Goal: Task Accomplishment & Management: Use online tool/utility

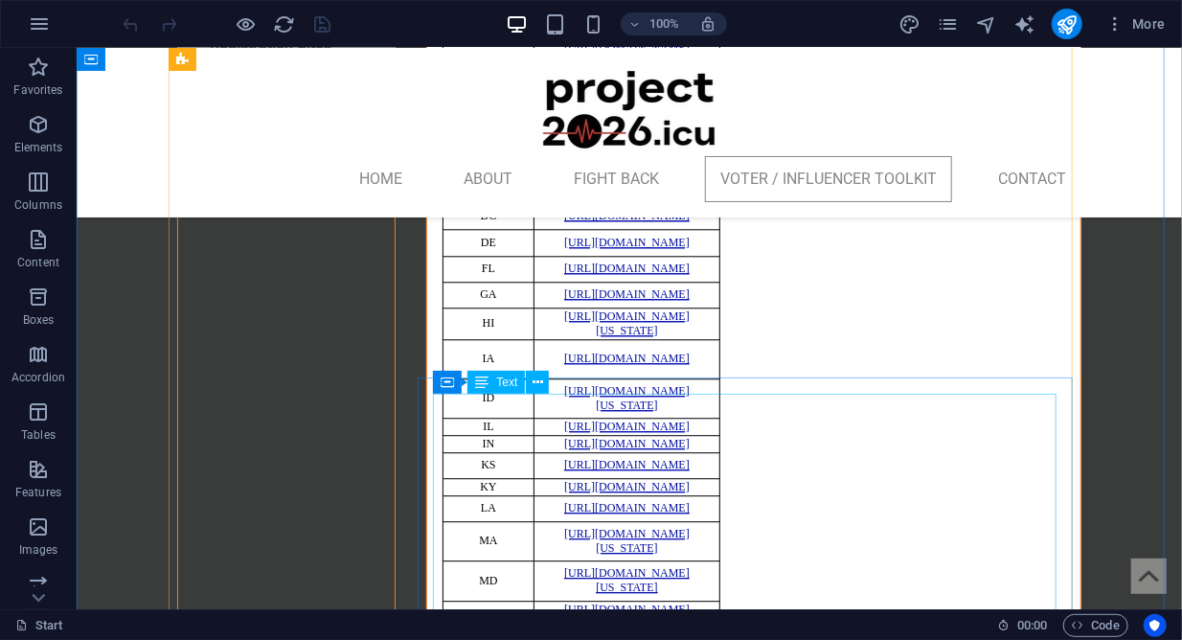
scroll to position [8391, 0]
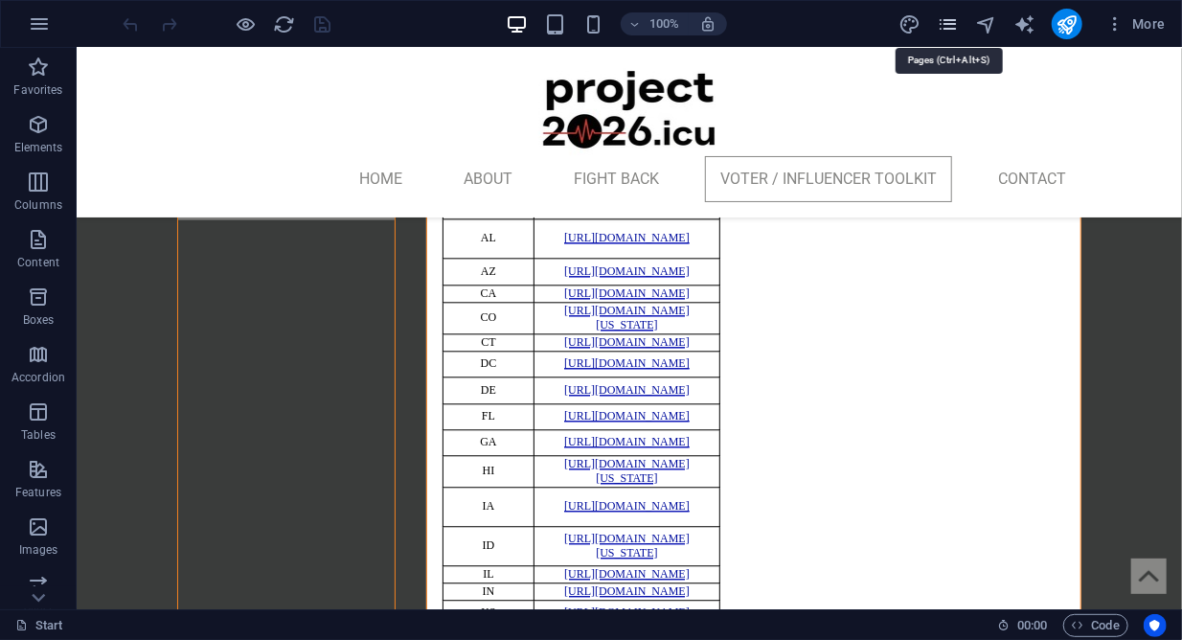
click at [948, 26] on icon "pages" at bounding box center [948, 24] width 22 height 22
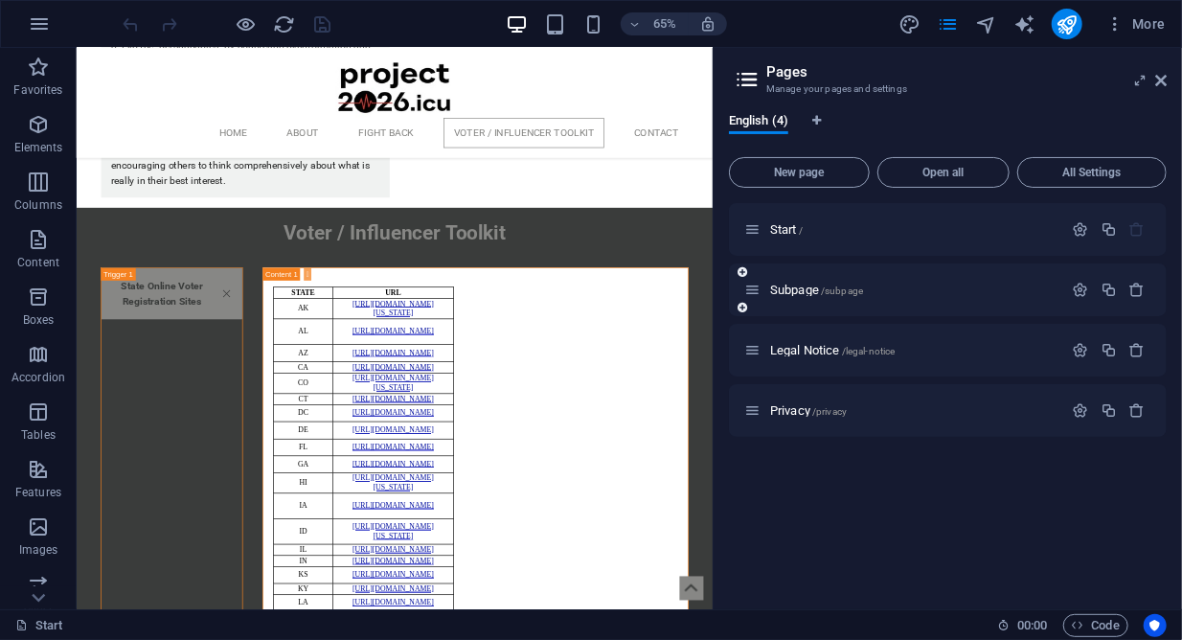
click at [866, 297] on div "Subpage /subpage" at bounding box center [903, 290] width 319 height 22
click at [798, 292] on span "Subpage /subpage" at bounding box center [816, 289] width 93 height 14
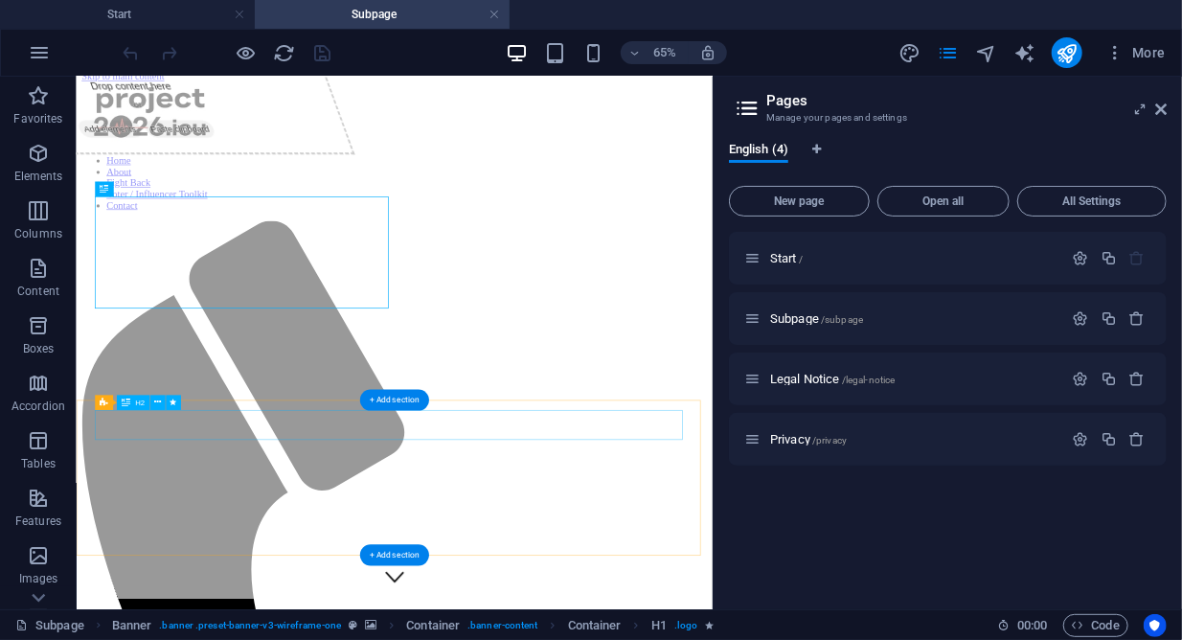
scroll to position [0, 0]
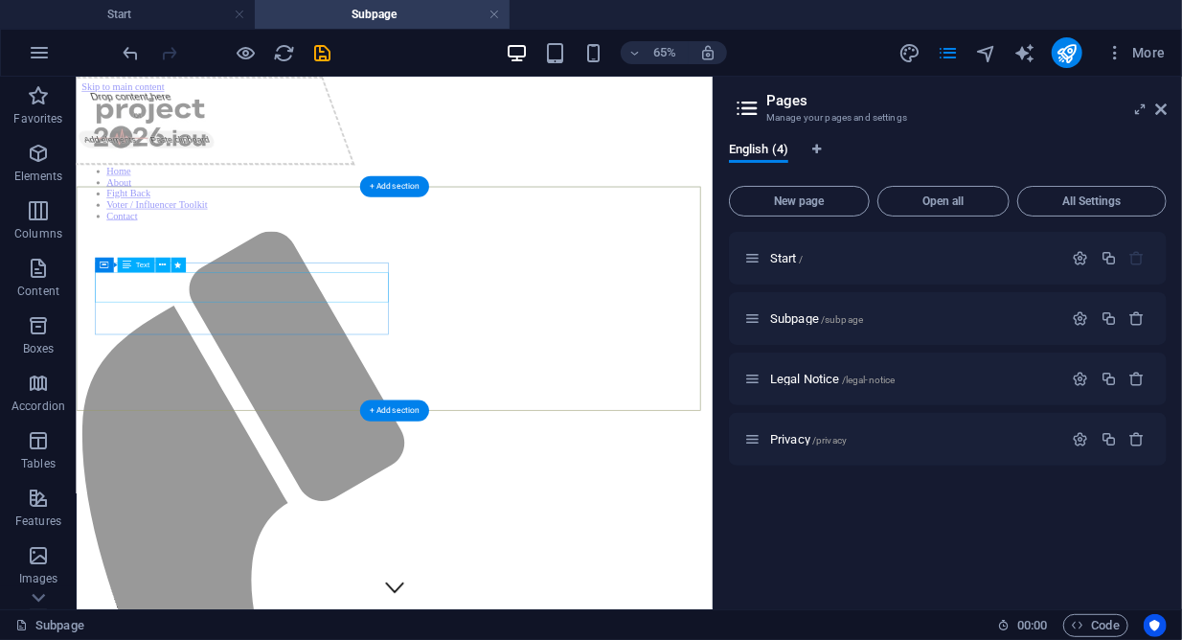
click at [451, 398] on div "Drop content here or Add elements Paste clipboard" at bounding box center [296, 485] width 911 height 819
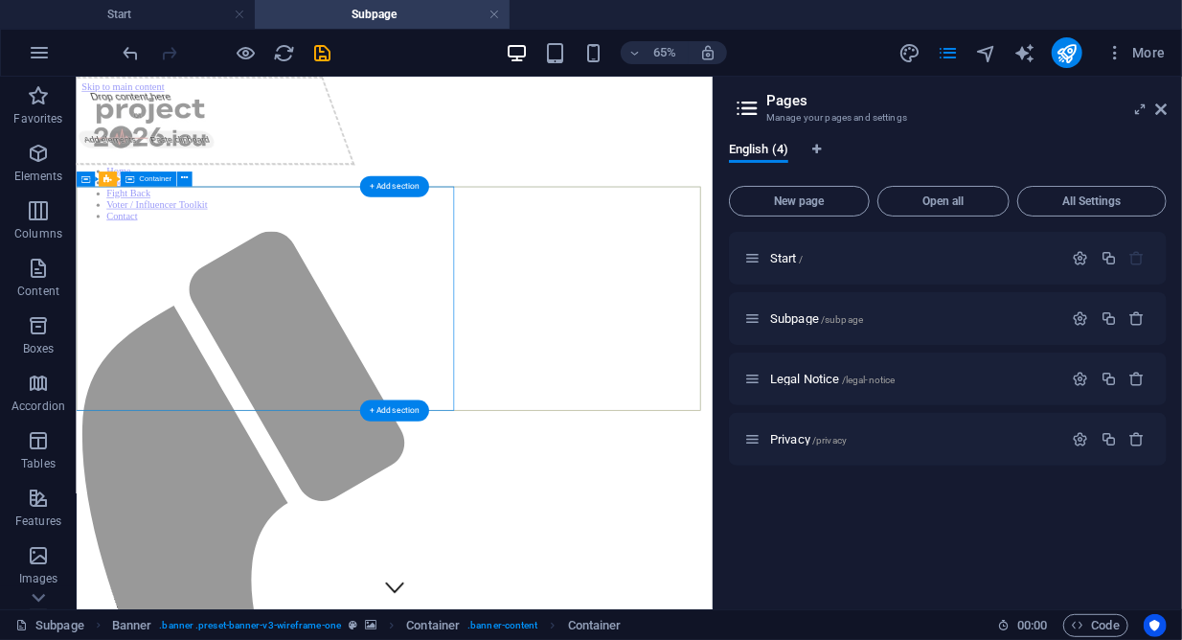
click at [449, 212] on div "Drop content here or Add elements Paste clipboard" at bounding box center [172, 144] width 663 height 136
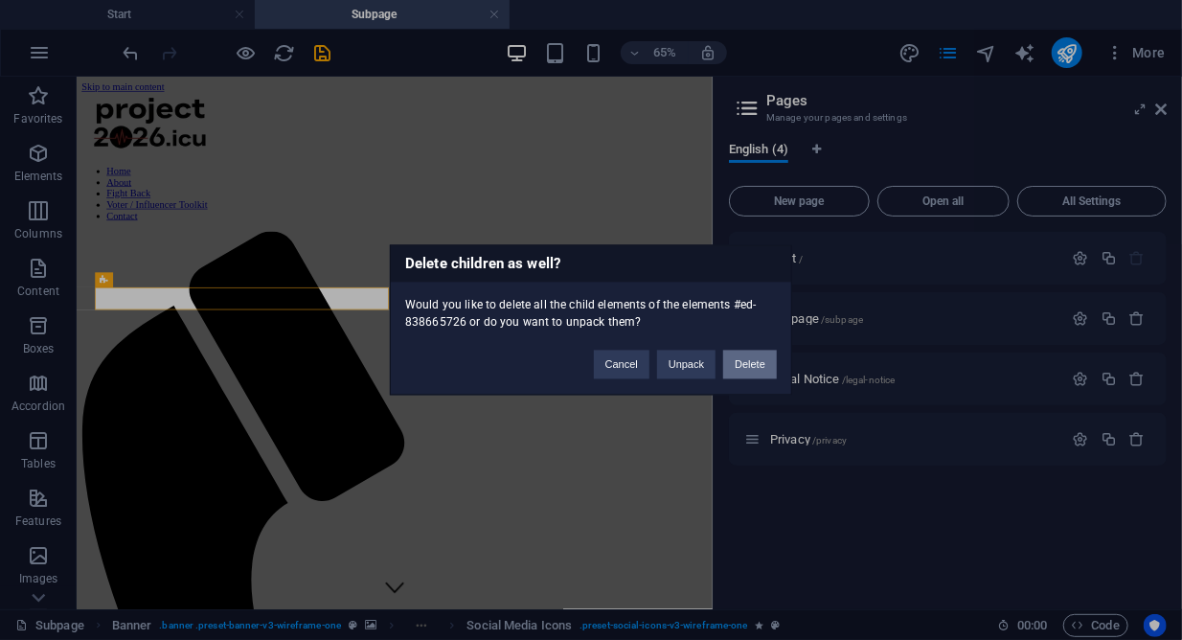
click at [744, 356] on button "Delete" at bounding box center [750, 364] width 54 height 29
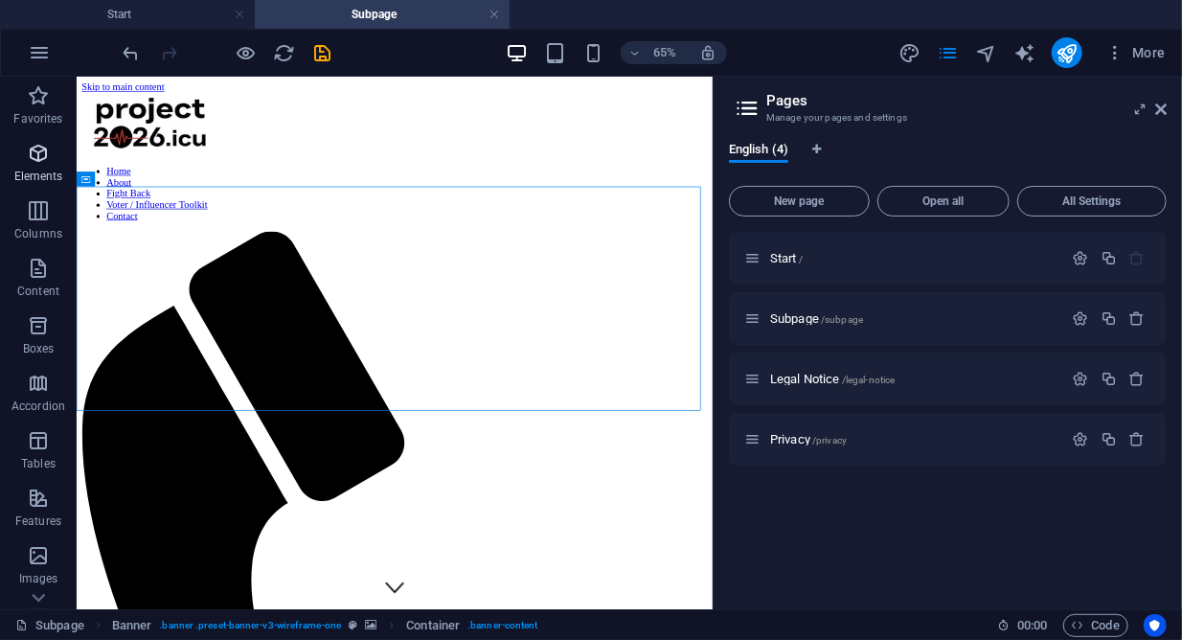
drag, startPoint x: 46, startPoint y: 182, endPoint x: 37, endPoint y: 190, distance: 11.5
click at [43, 182] on p "Elements" at bounding box center [38, 176] width 49 height 15
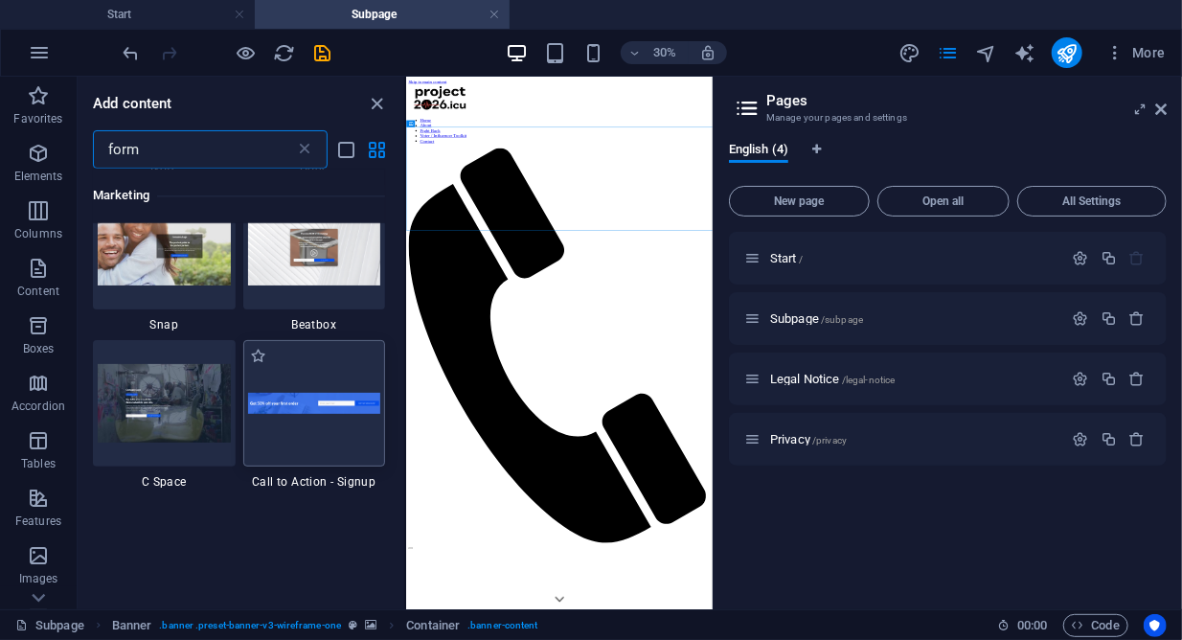
scroll to position [2176, 0]
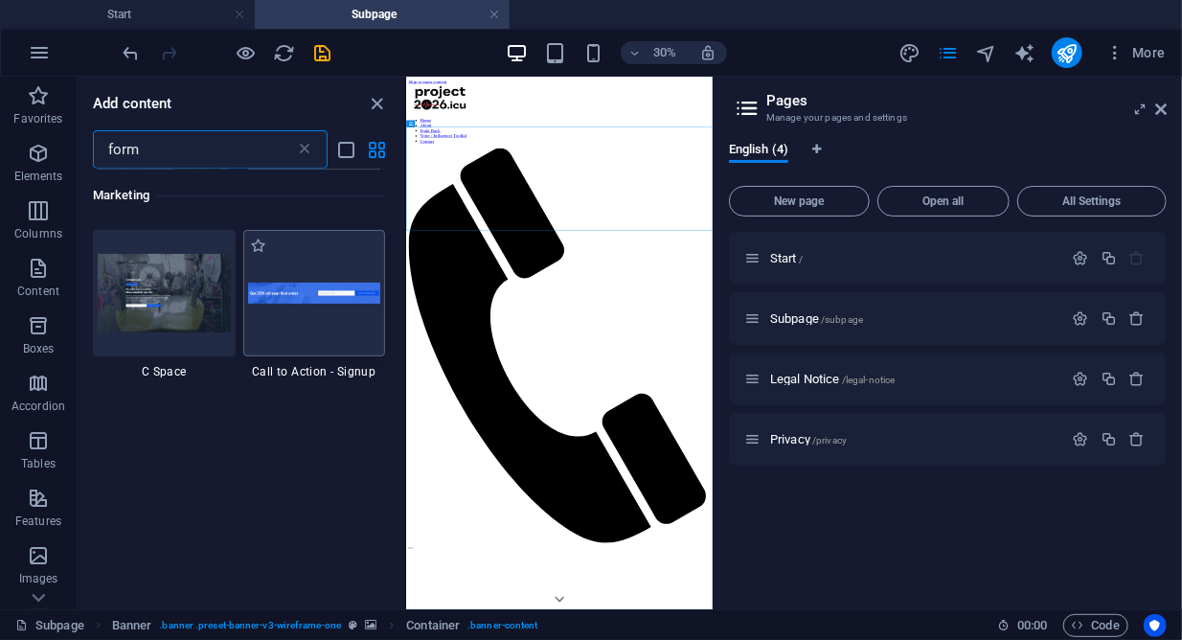
type input "form"
click at [303, 319] on div at bounding box center [314, 293] width 143 height 126
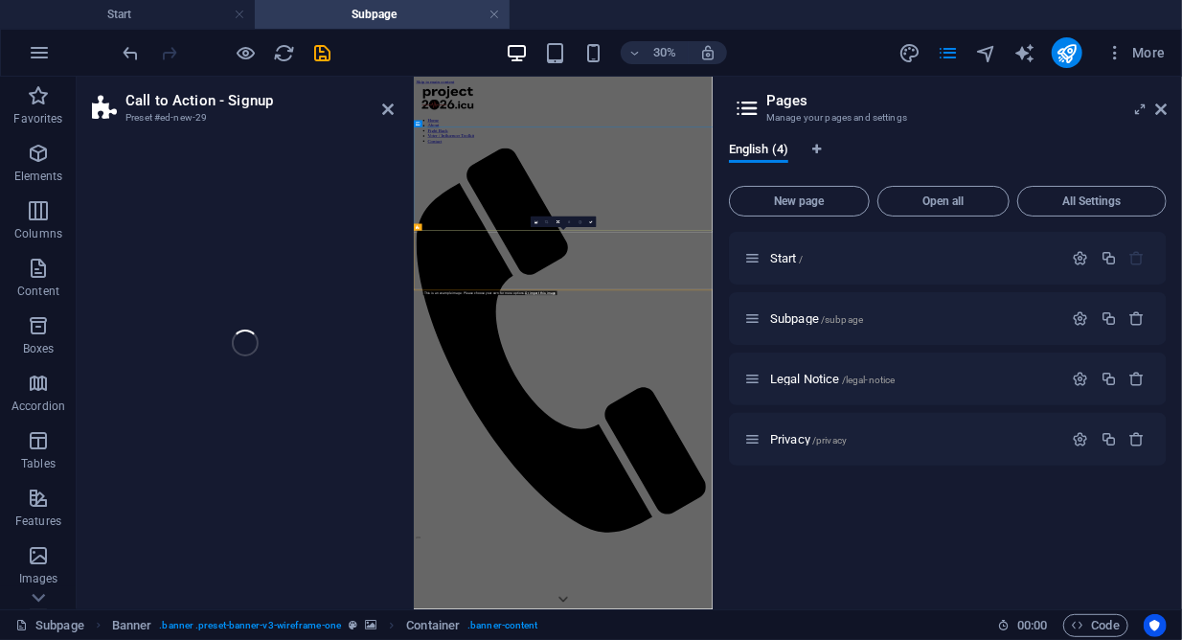
select select "rem"
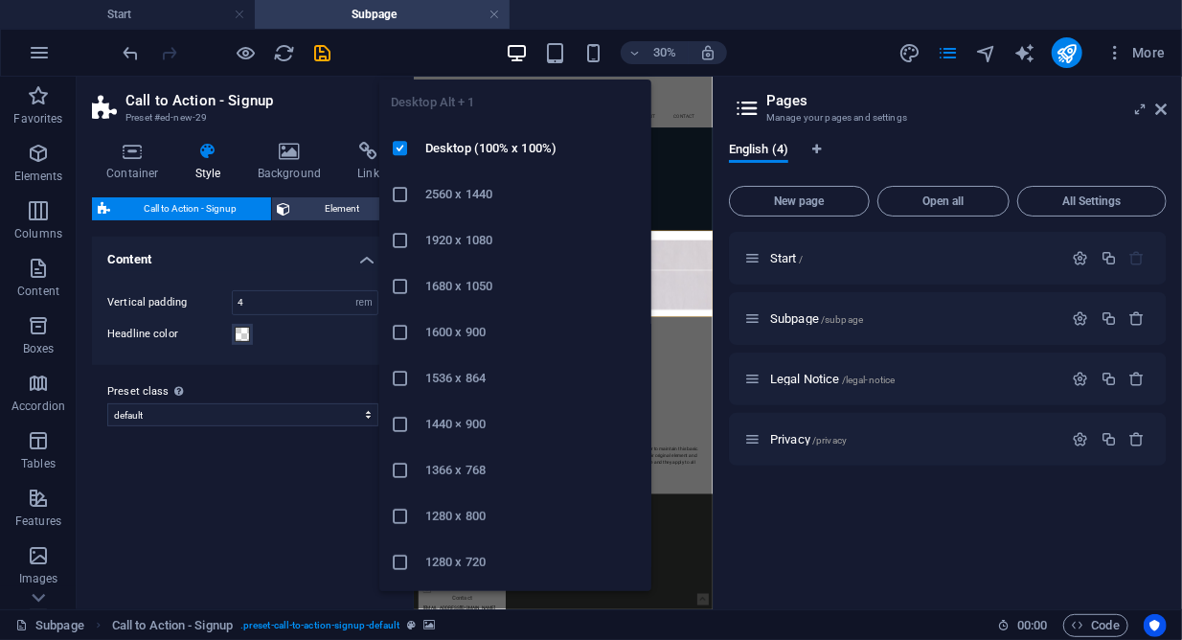
click at [524, 46] on icon "button" at bounding box center [517, 53] width 22 height 22
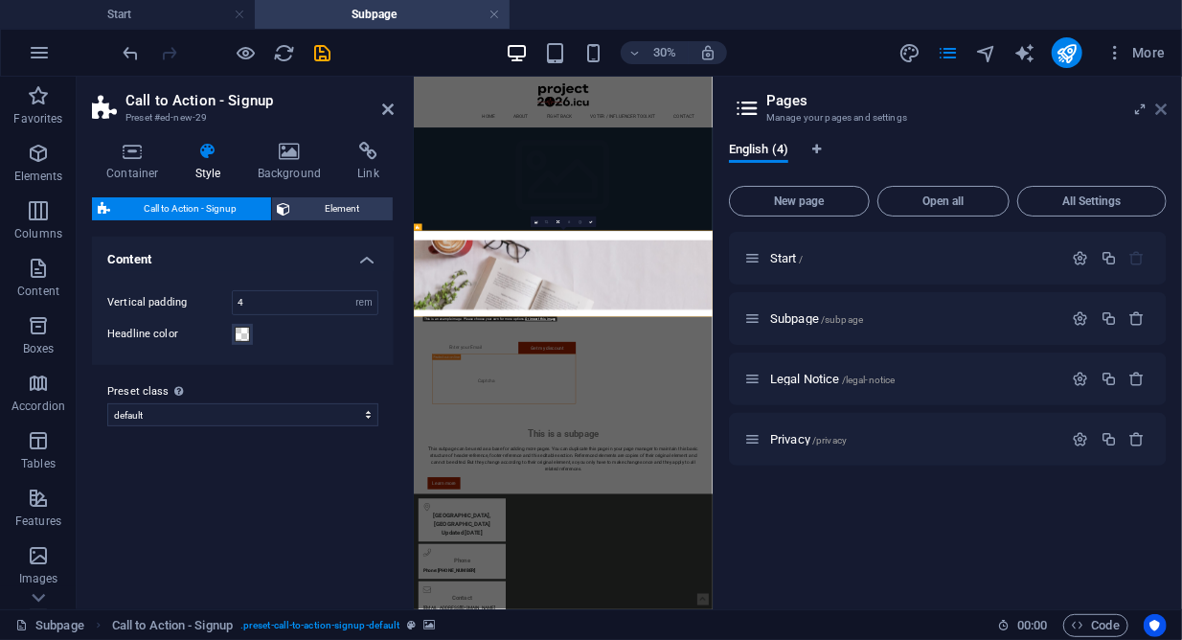
click at [1163, 113] on icon at bounding box center [1160, 109] width 11 height 15
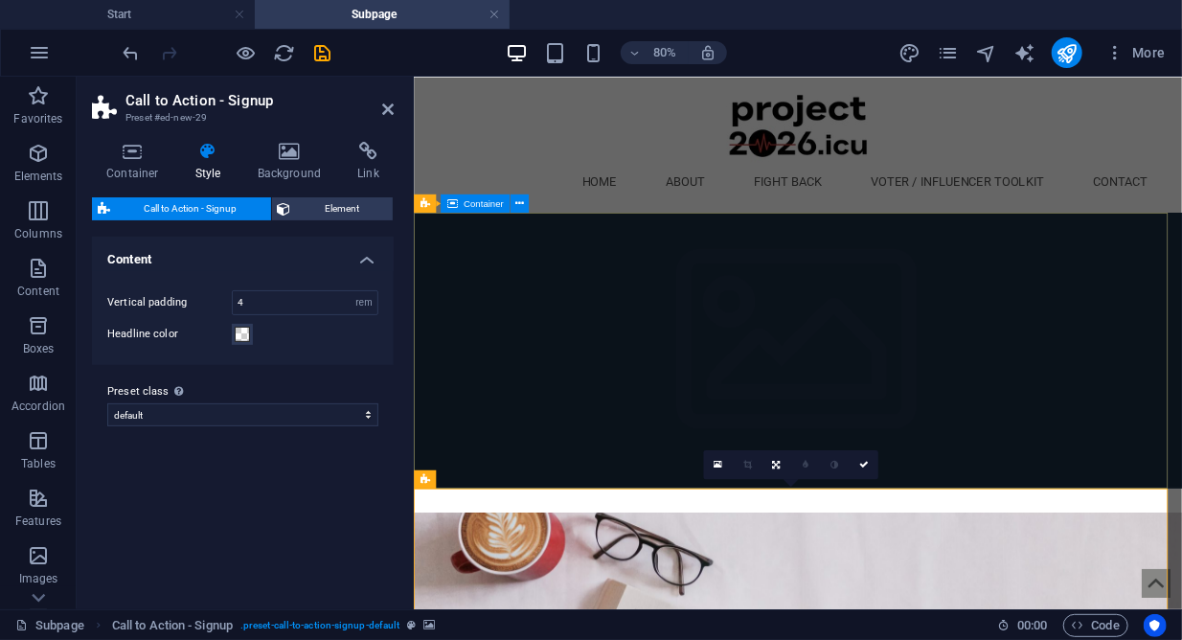
click at [913, 590] on div at bounding box center [893, 605] width 960 height 31
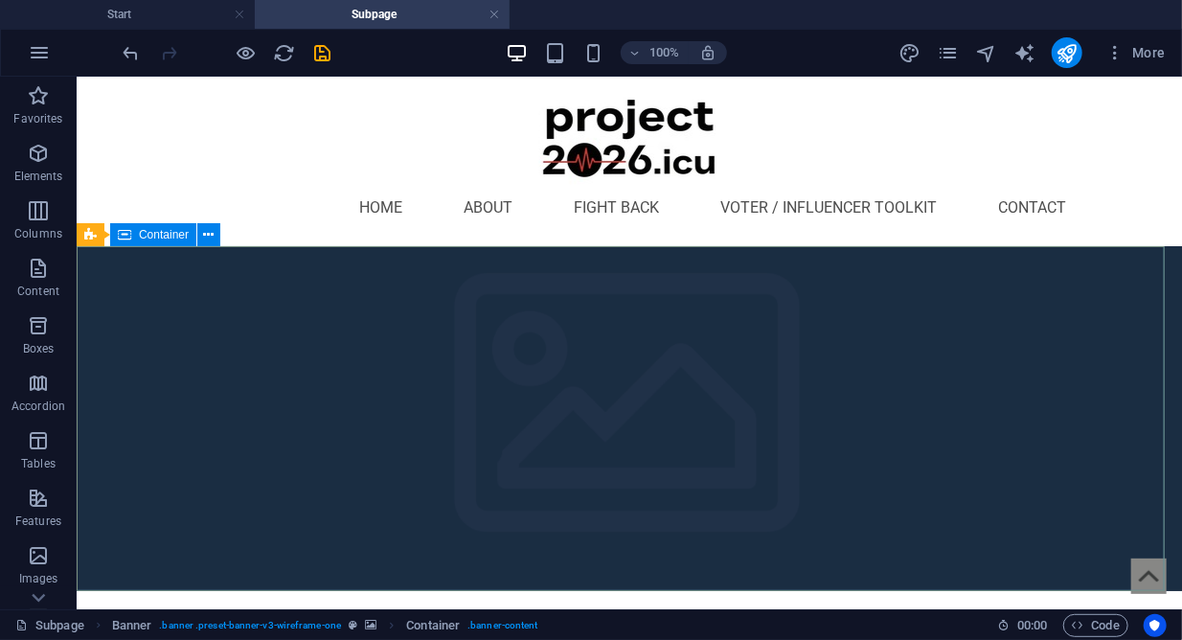
click at [175, 244] on div "Container" at bounding box center [153, 234] width 86 height 23
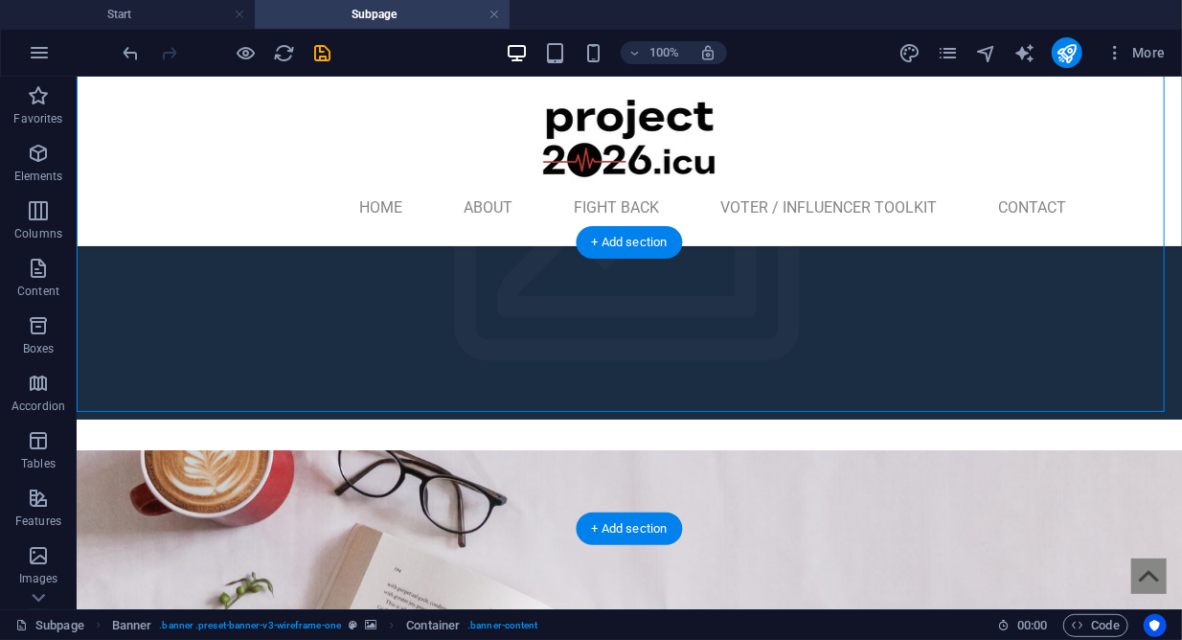
scroll to position [189, 0]
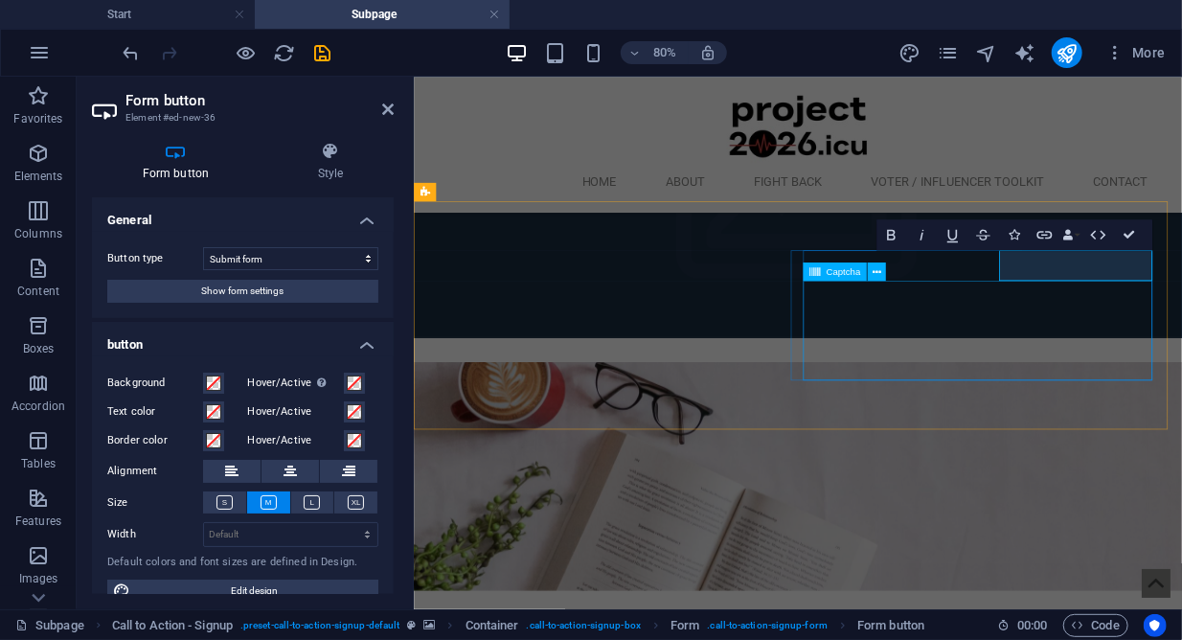
type button "Get my discount"
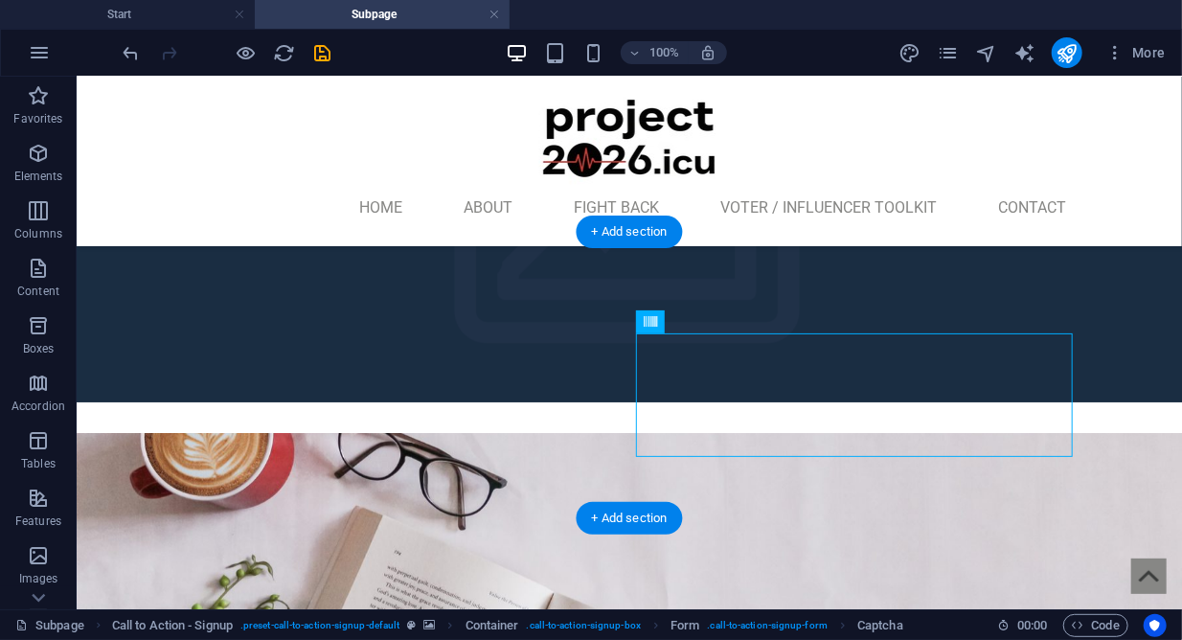
click at [1115, 432] on figure at bounding box center [628, 575] width 1105 height 286
select select "rem"
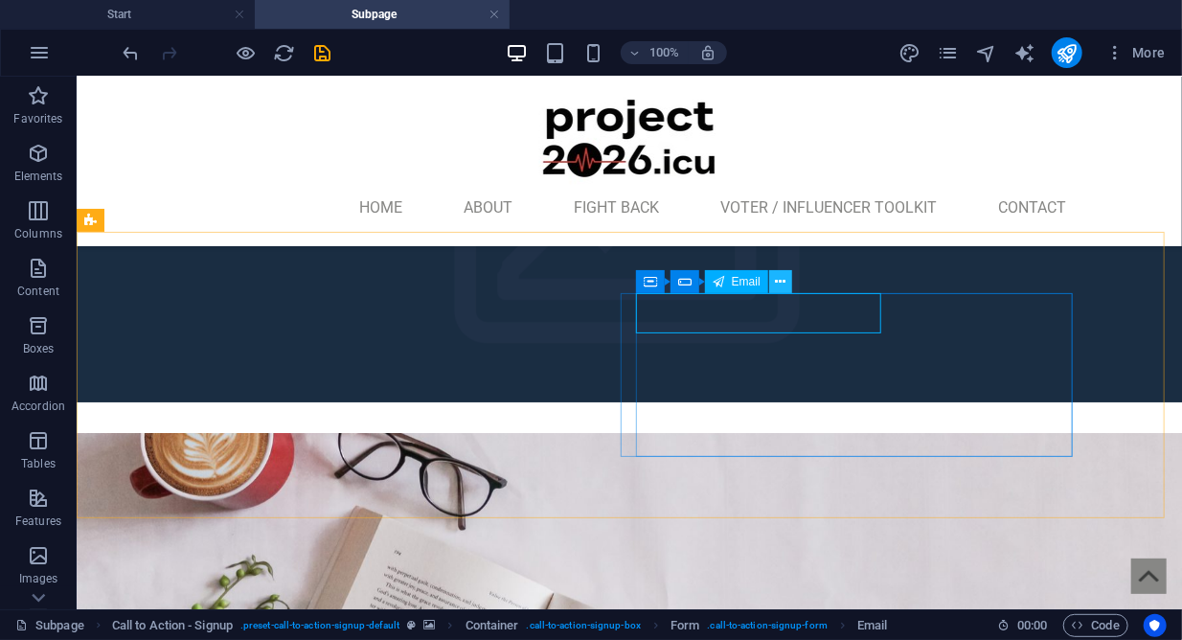
click at [783, 290] on icon at bounding box center [780, 282] width 11 height 20
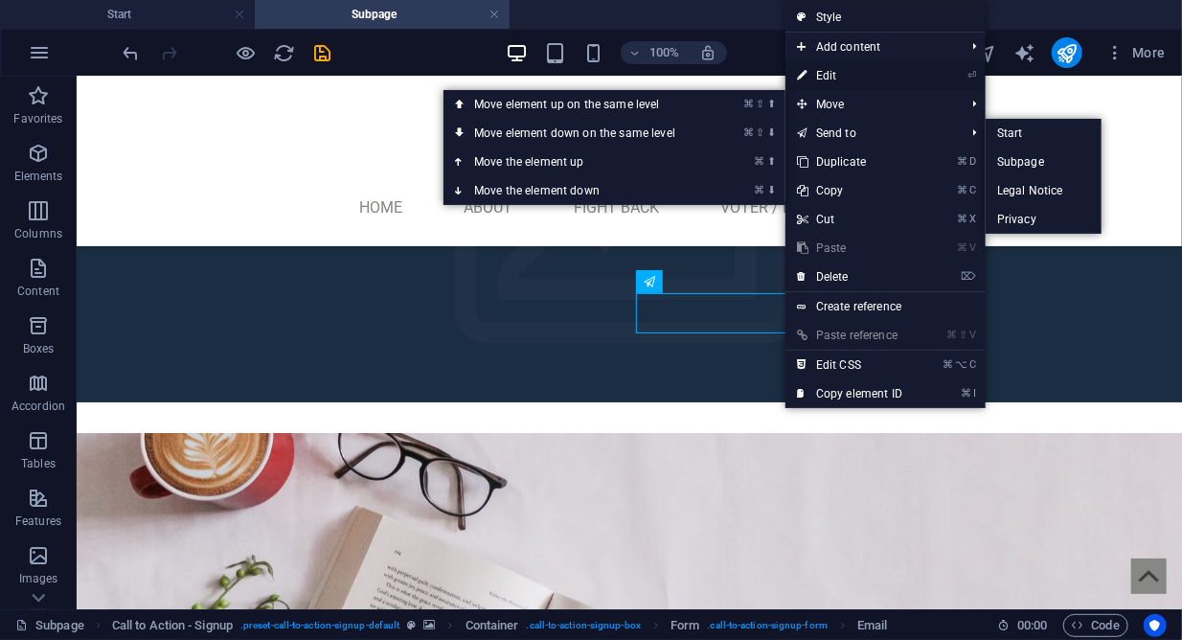
click at [852, 68] on link "⏎ Edit" at bounding box center [849, 75] width 128 height 29
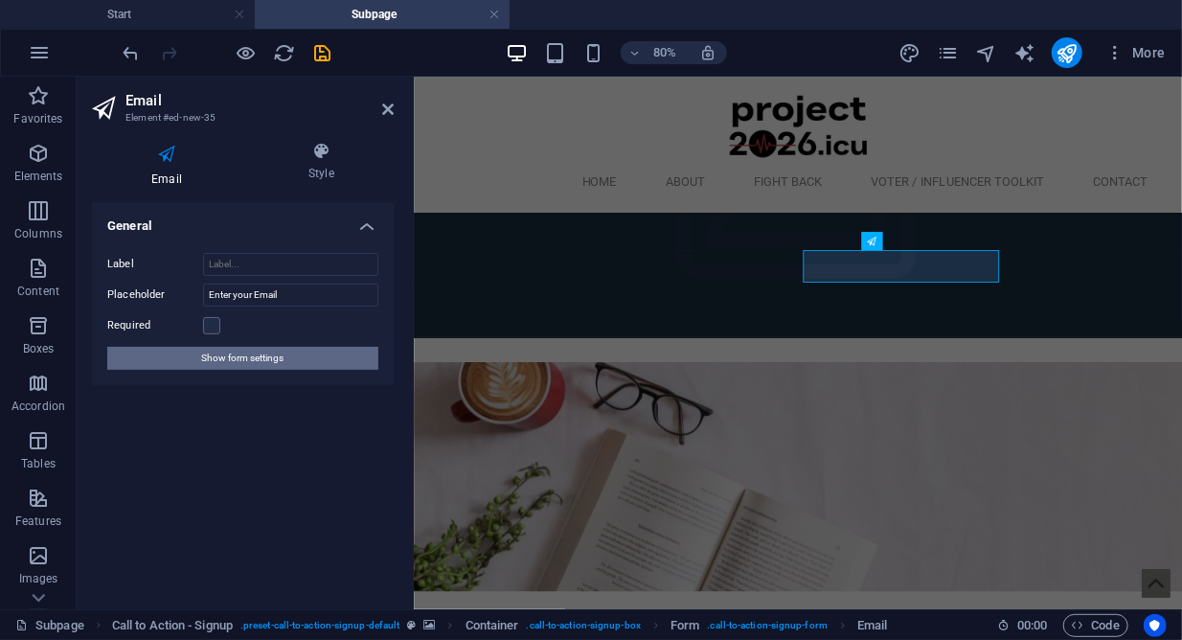
click at [307, 356] on button "Show form settings" at bounding box center [242, 358] width 271 height 23
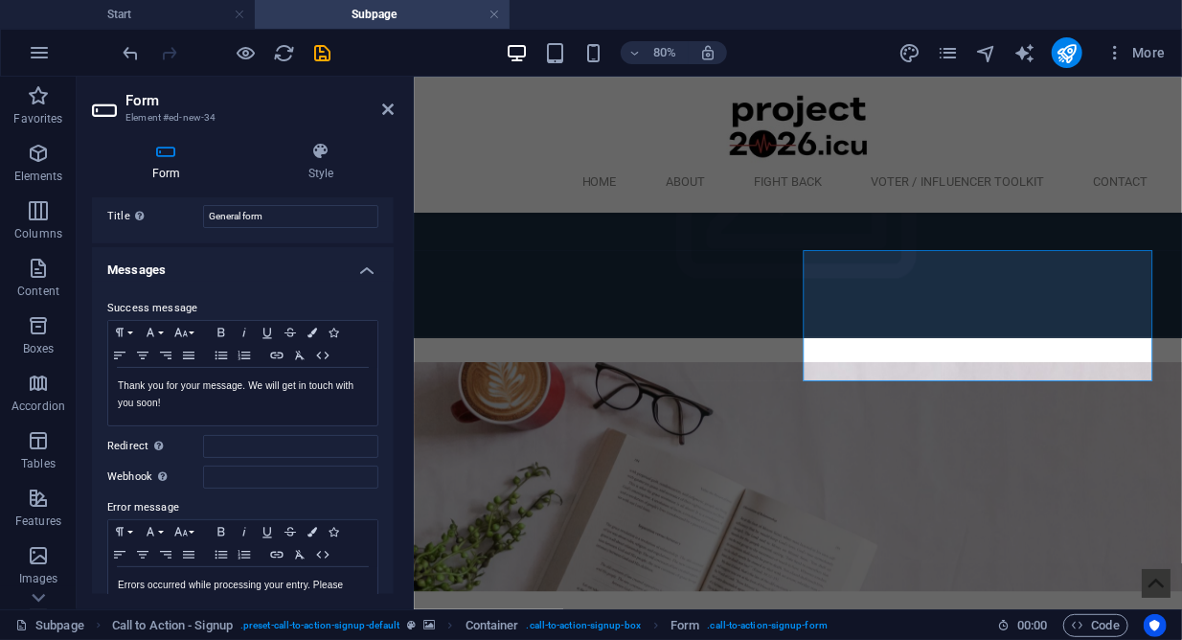
scroll to position [0, 0]
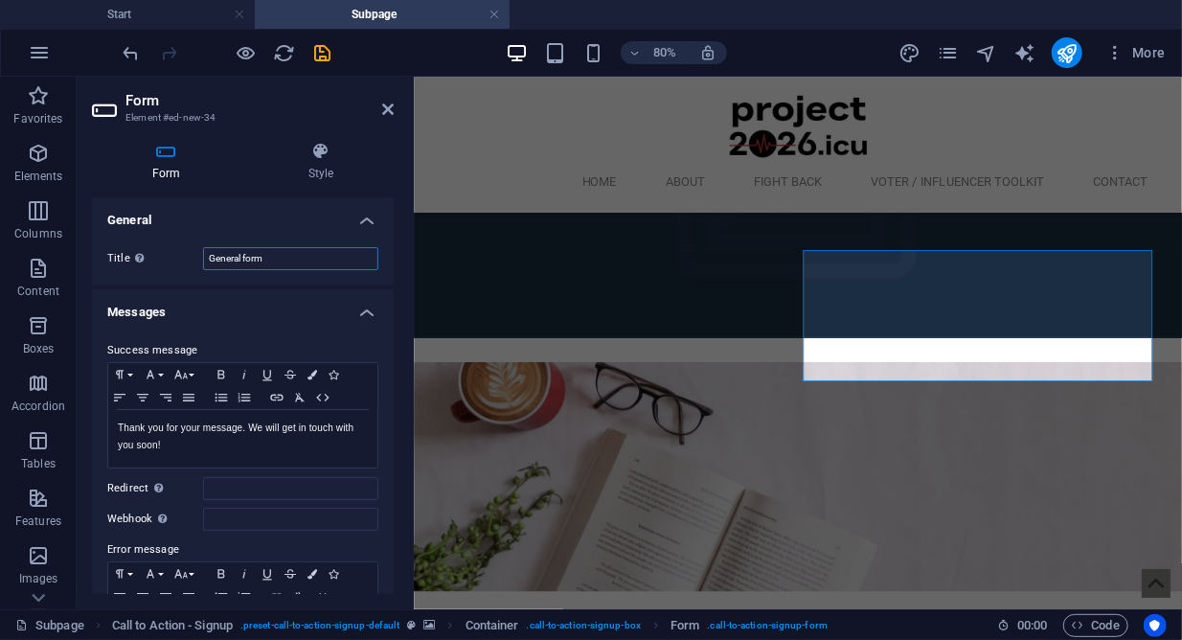
click at [248, 262] on input "General form" at bounding box center [290, 258] width 175 height 23
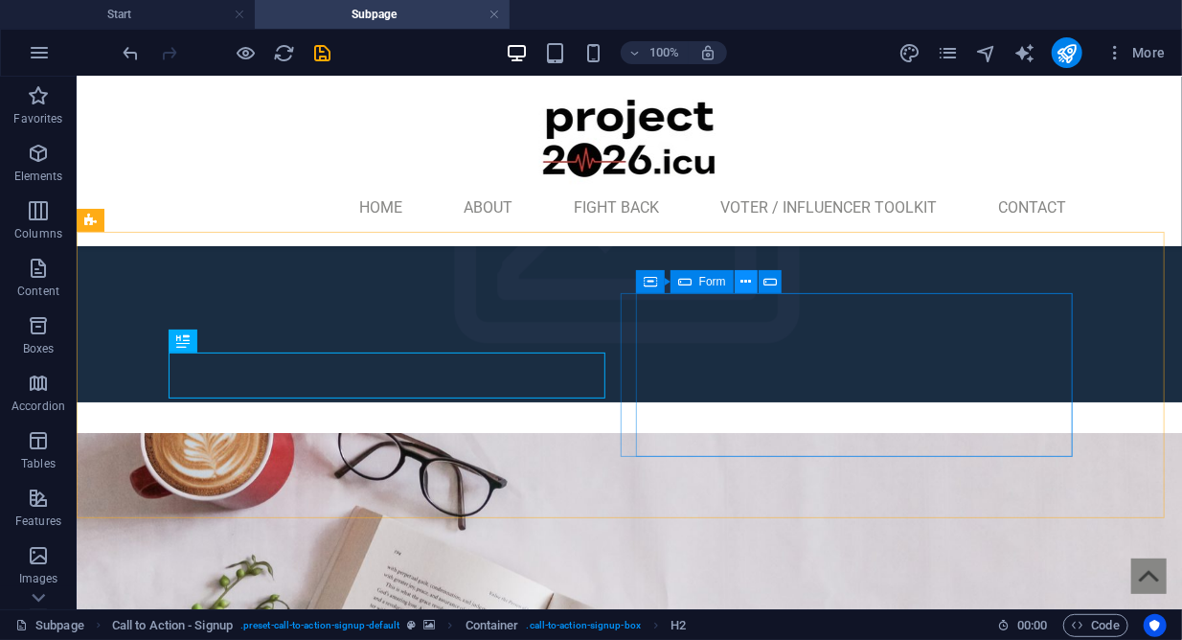
click at [743, 282] on icon at bounding box center [745, 282] width 11 height 20
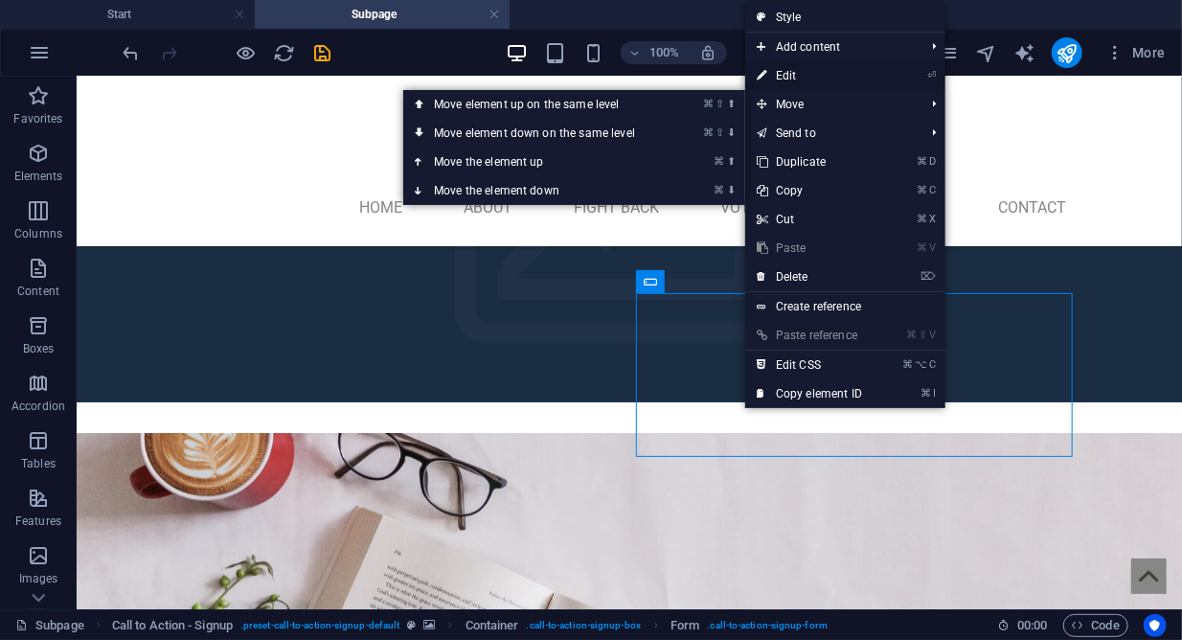
click at [802, 72] on link "⏎ Edit" at bounding box center [809, 75] width 128 height 29
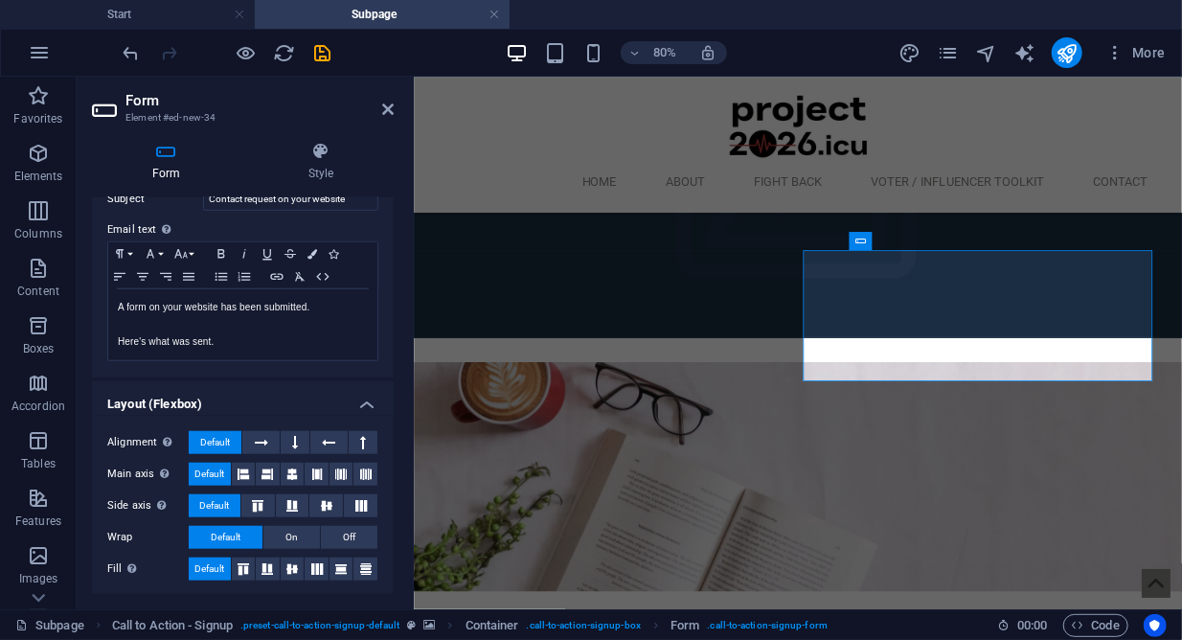
scroll to position [673, 0]
click at [360, 400] on h4 "Layout (Flexbox)" at bounding box center [243, 397] width 302 height 34
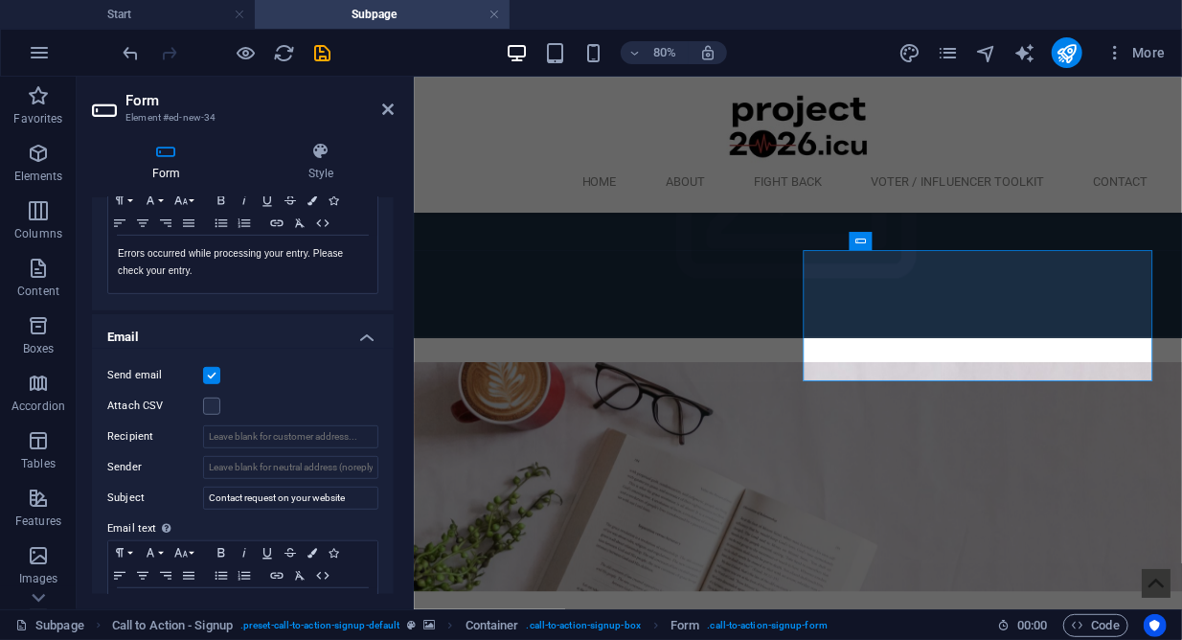
scroll to position [342, 0]
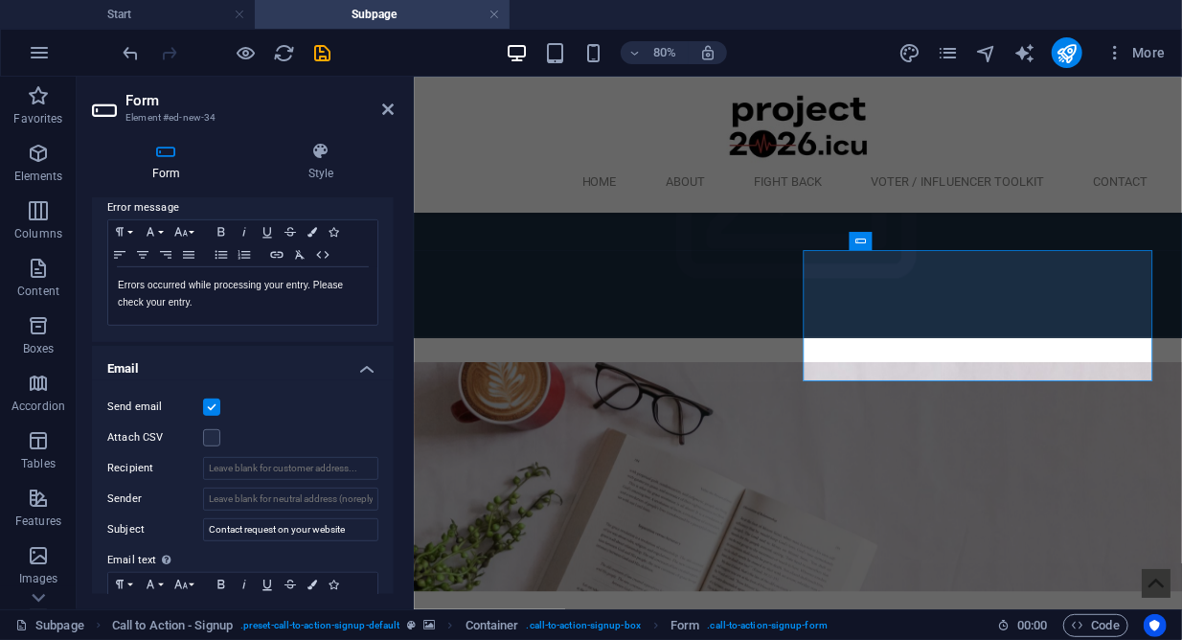
click at [360, 359] on h4 "Email" at bounding box center [243, 363] width 302 height 34
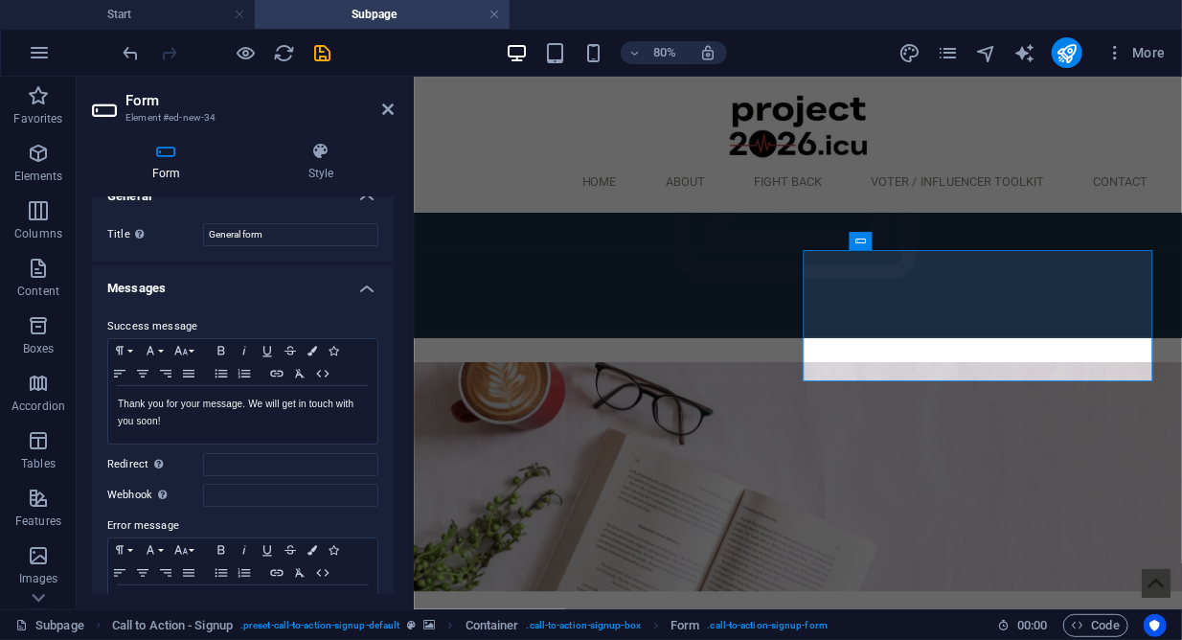
scroll to position [0, 0]
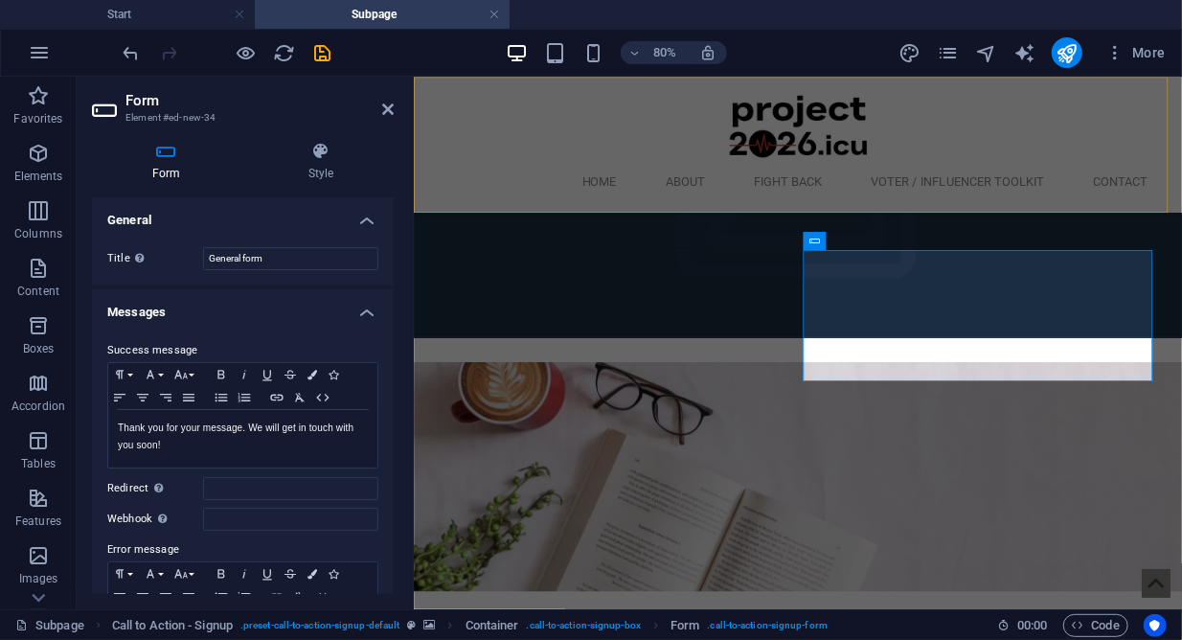
click at [896, 156] on div "Home About Fight Back Voter / Influencer Toolkit Contact" at bounding box center [893, 160] width 960 height 169
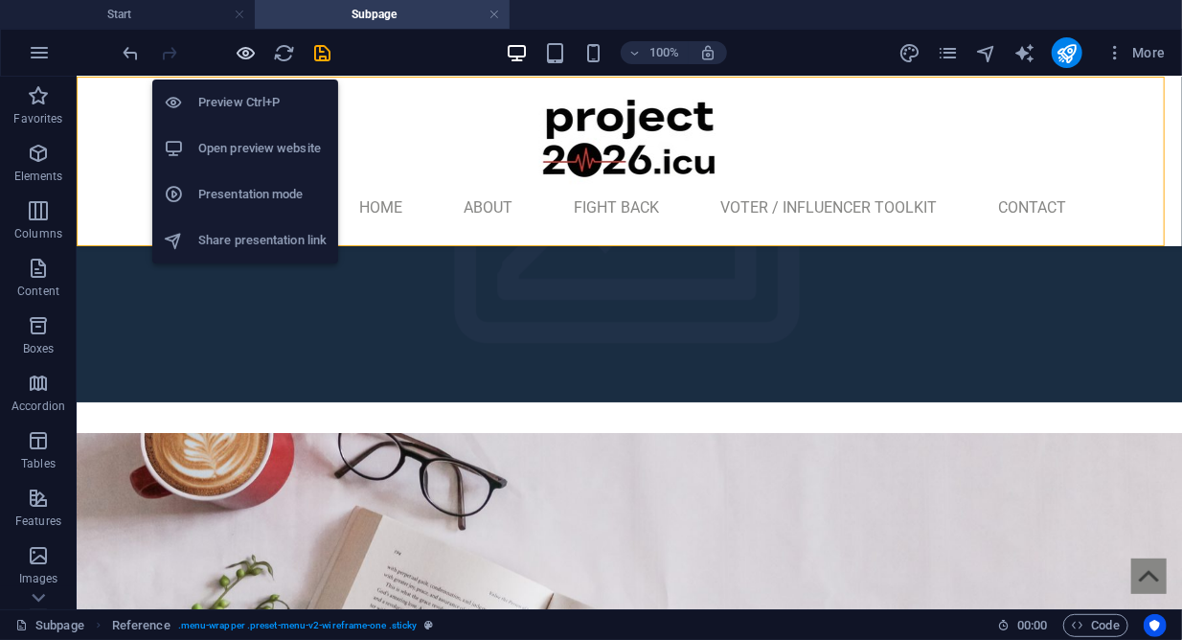
click at [239, 54] on icon "button" at bounding box center [247, 53] width 22 height 22
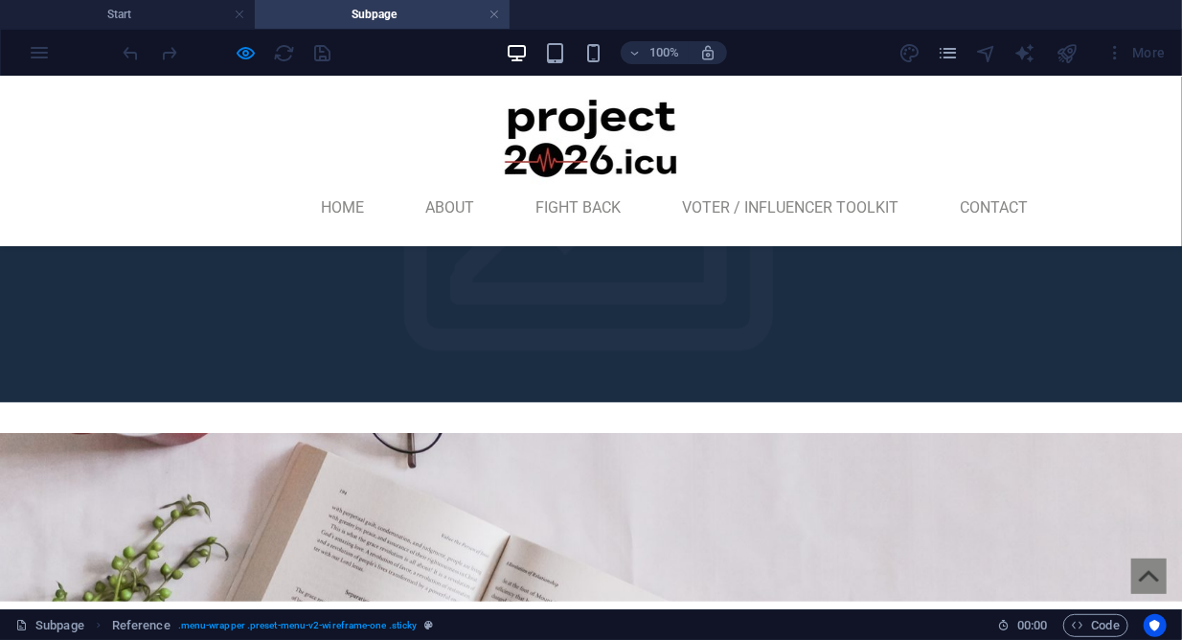
type input "[EMAIL_ADDRESS][DOMAIN_NAME]"
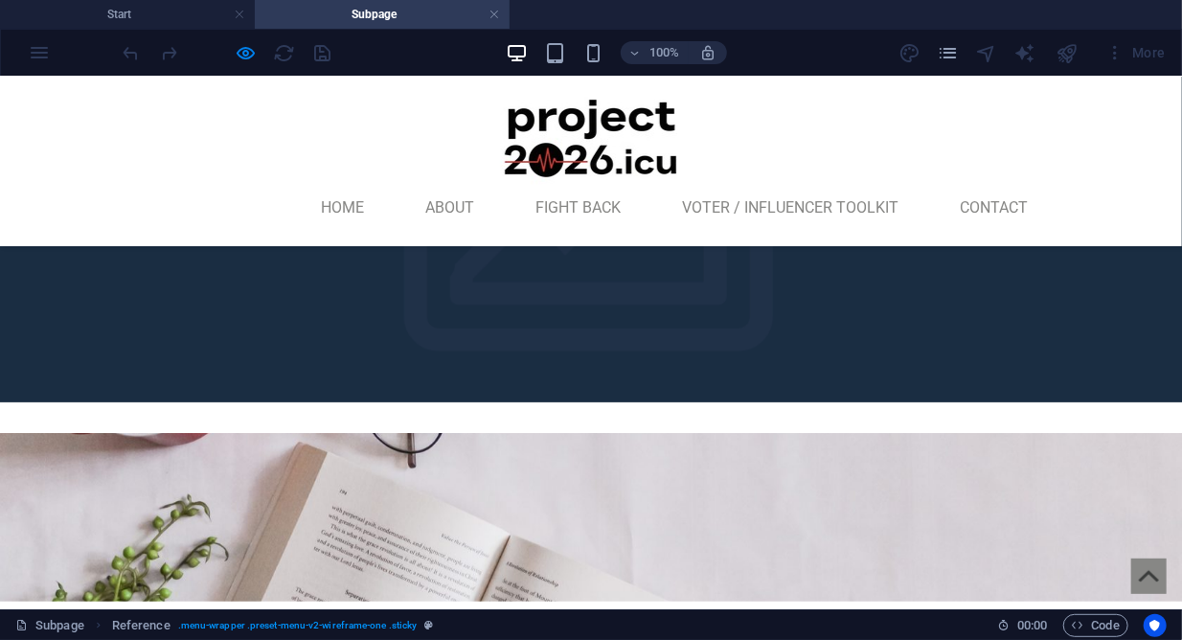
click at [567, 432] on div at bounding box center [591, 516] width 1182 height 169
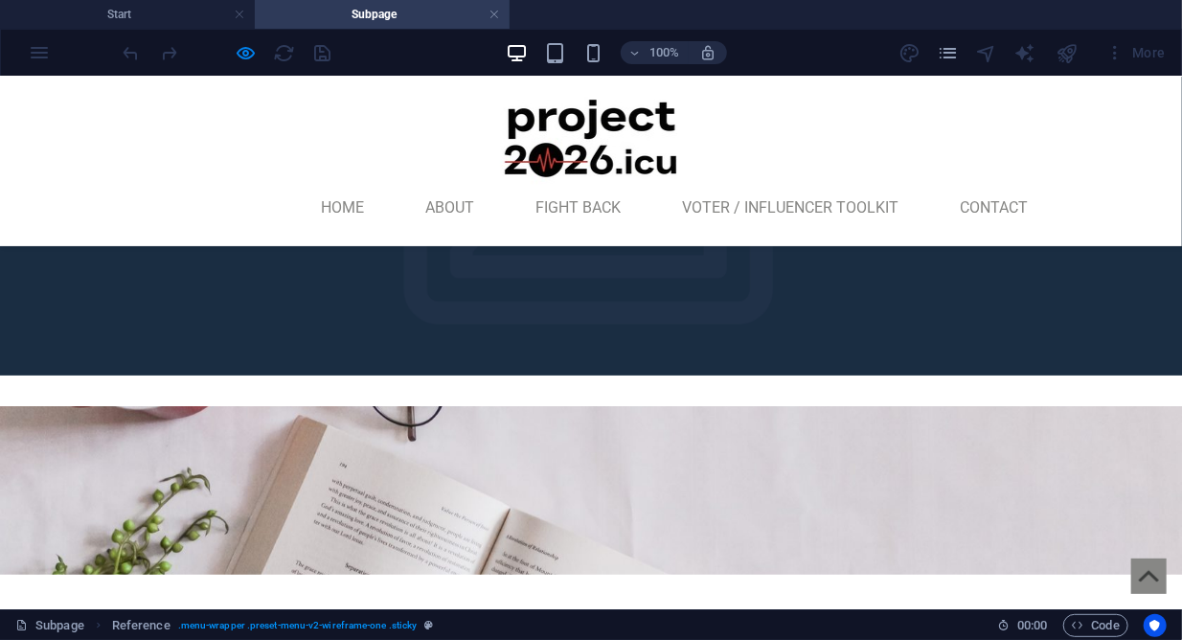
scroll to position [220, 0]
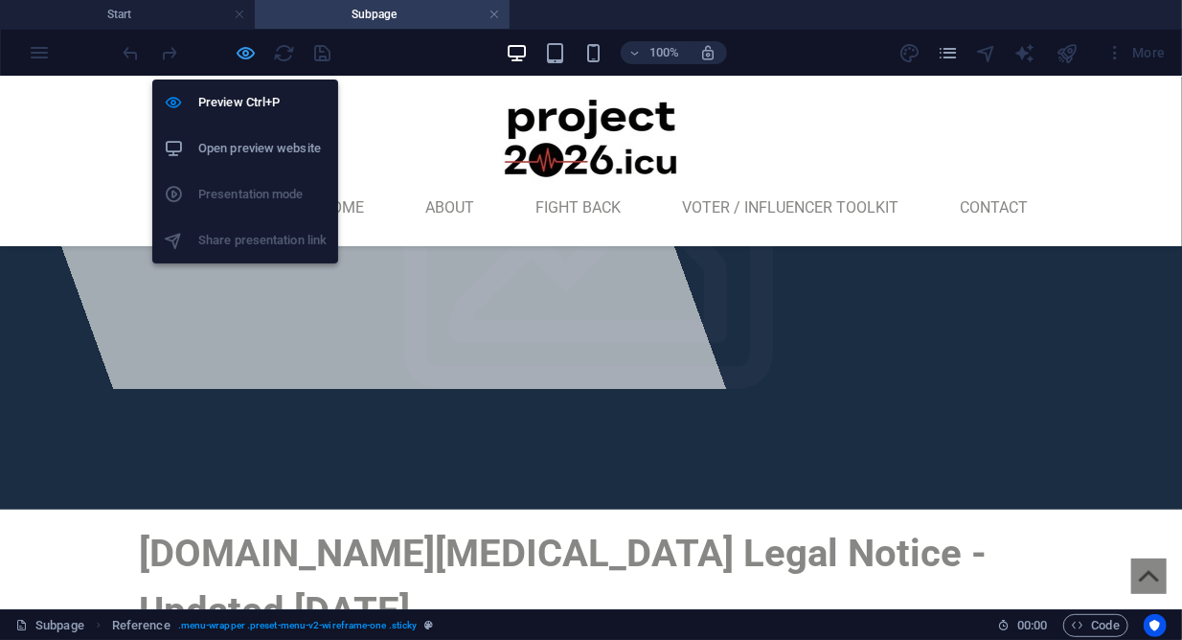
click at [249, 51] on icon "button" at bounding box center [247, 53] width 22 height 22
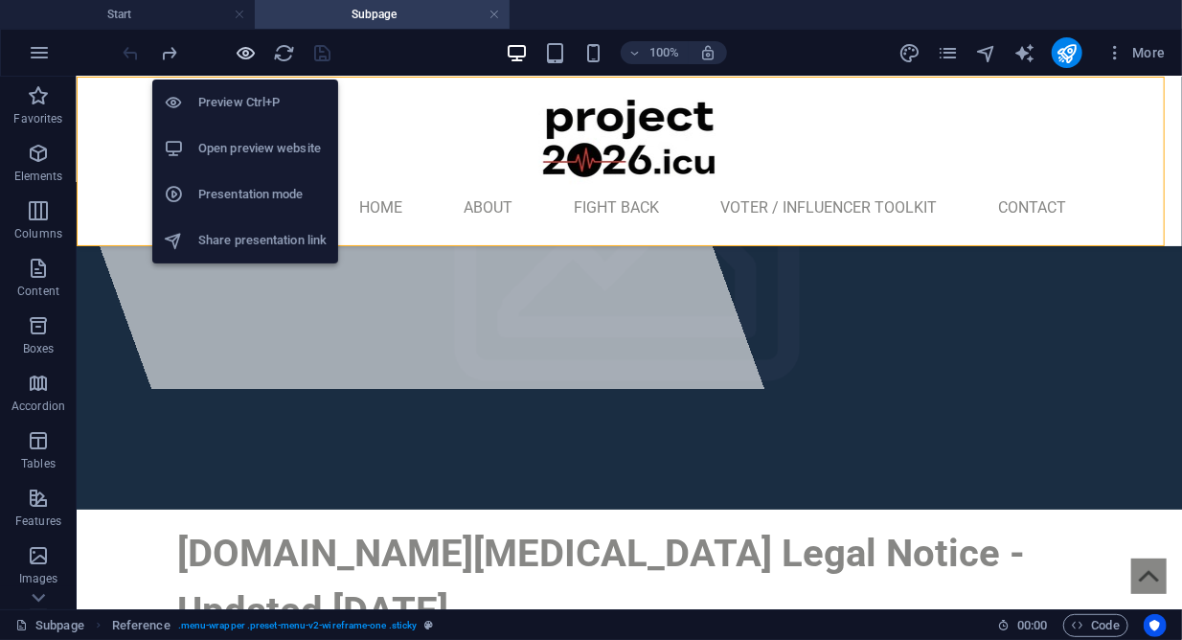
click at [249, 51] on icon "button" at bounding box center [247, 53] width 22 height 22
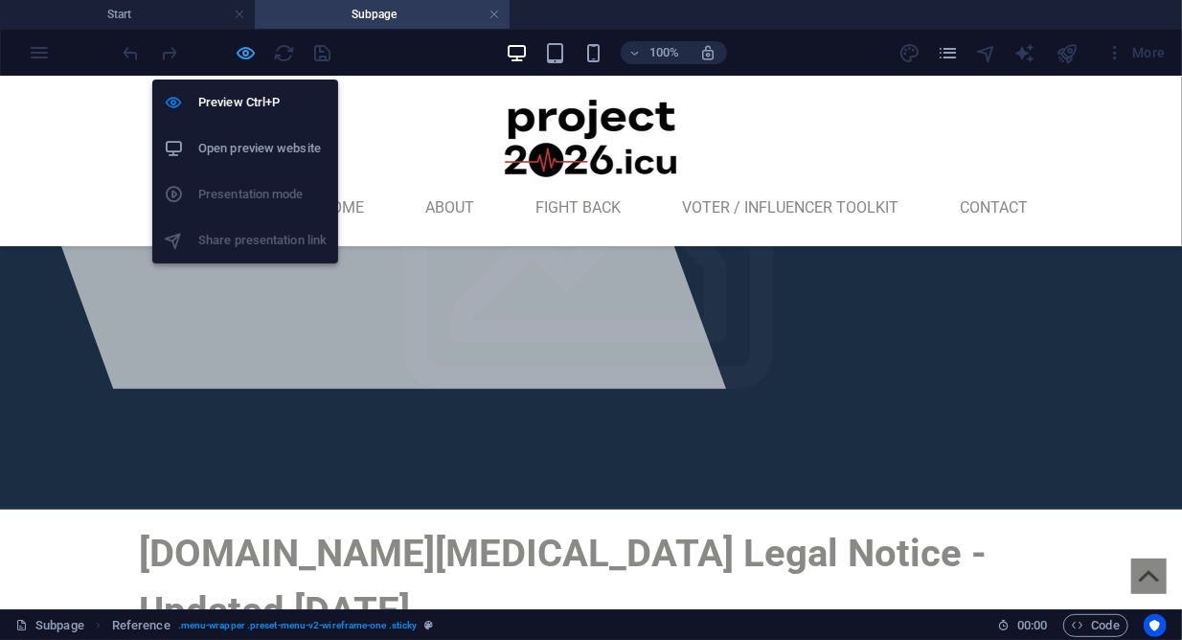
click at [248, 54] on icon "button" at bounding box center [247, 53] width 22 height 22
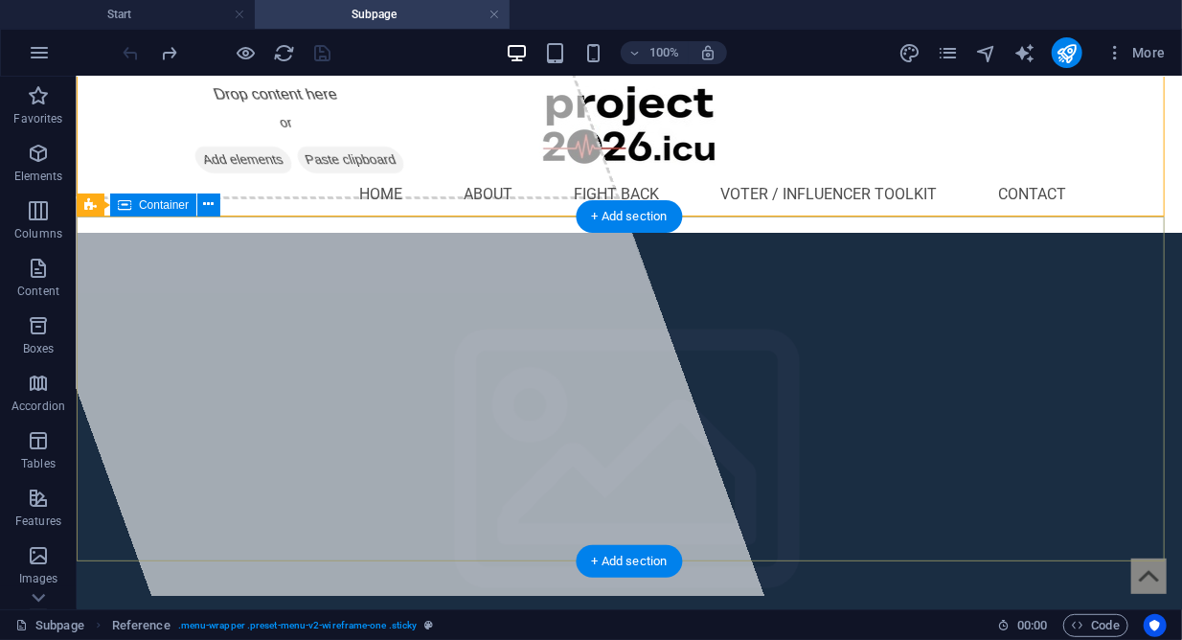
scroll to position [0, 0]
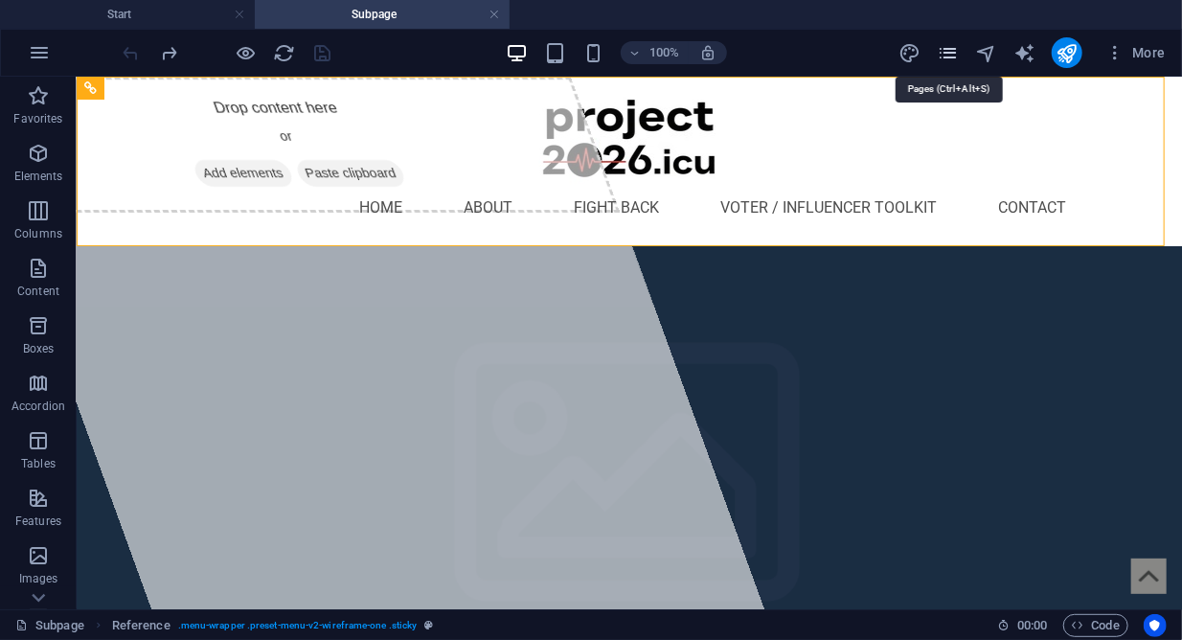
click at [952, 54] on icon "pages" at bounding box center [948, 53] width 22 height 22
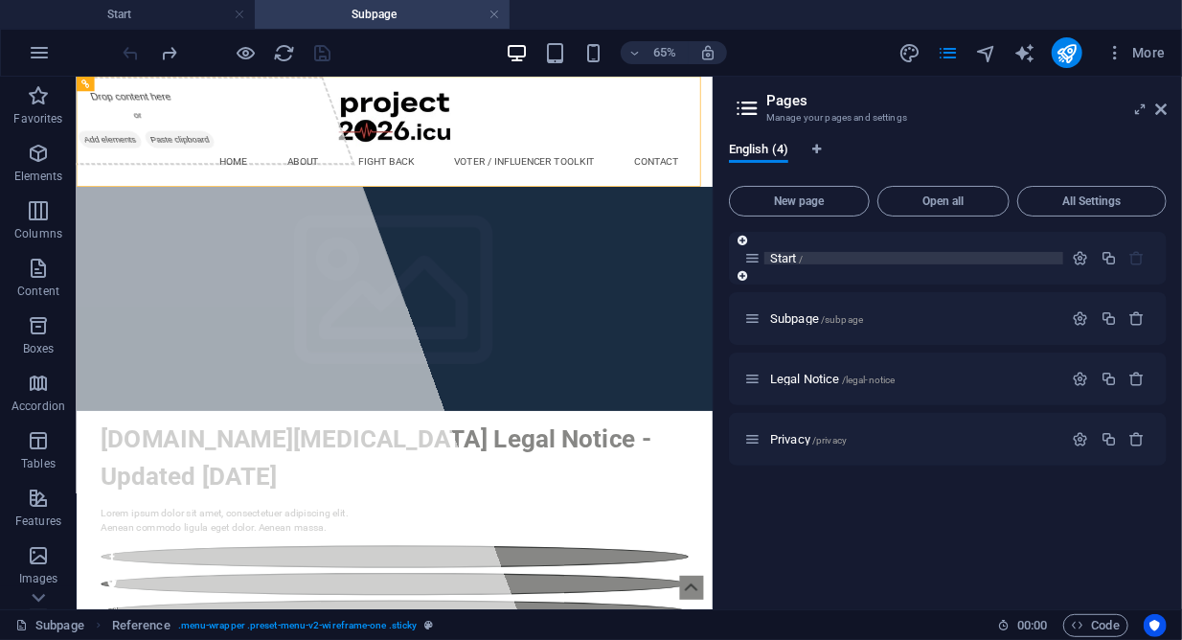
click at [863, 262] on p "Start /" at bounding box center [913, 258] width 287 height 12
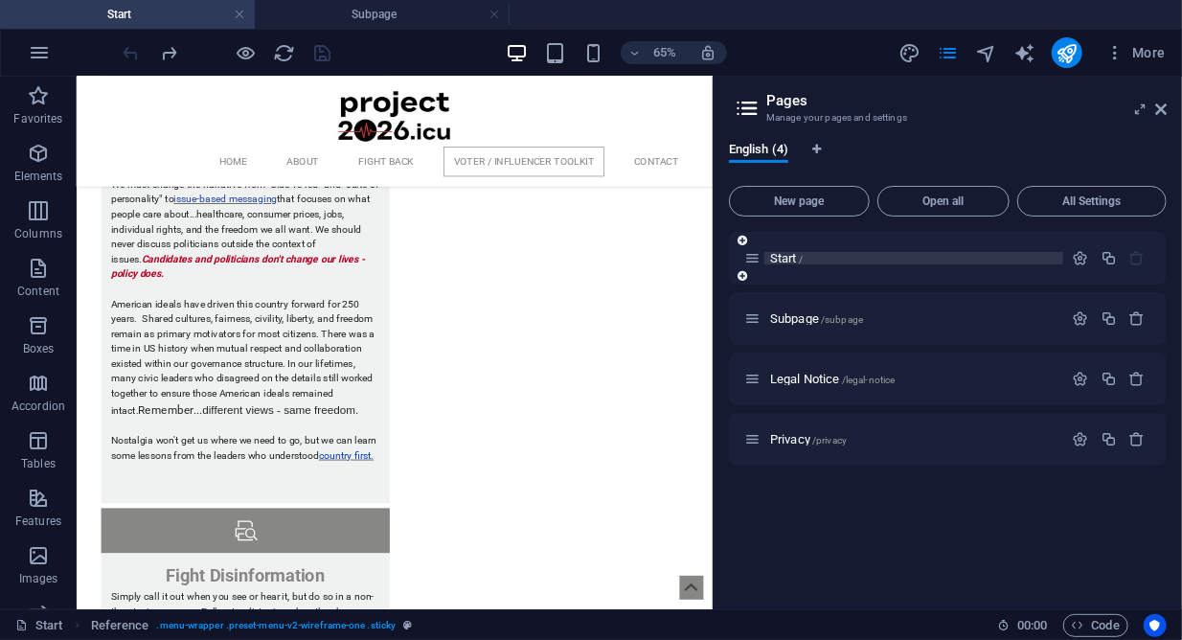
scroll to position [6788, 0]
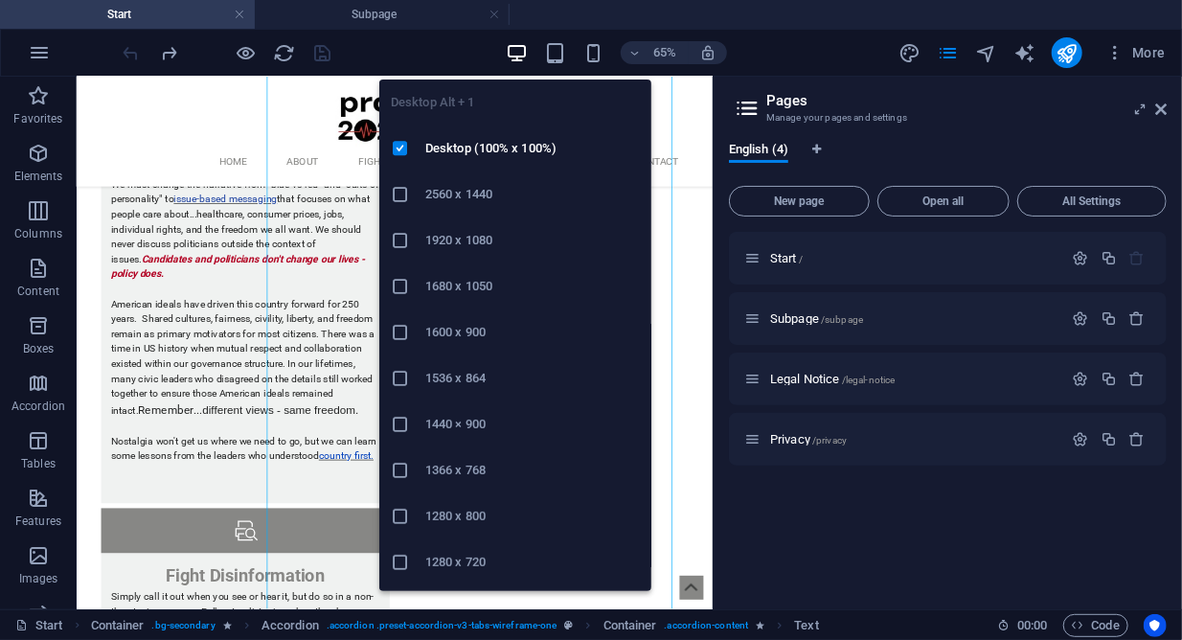
click at [522, 54] on icon "button" at bounding box center [517, 53] width 22 height 22
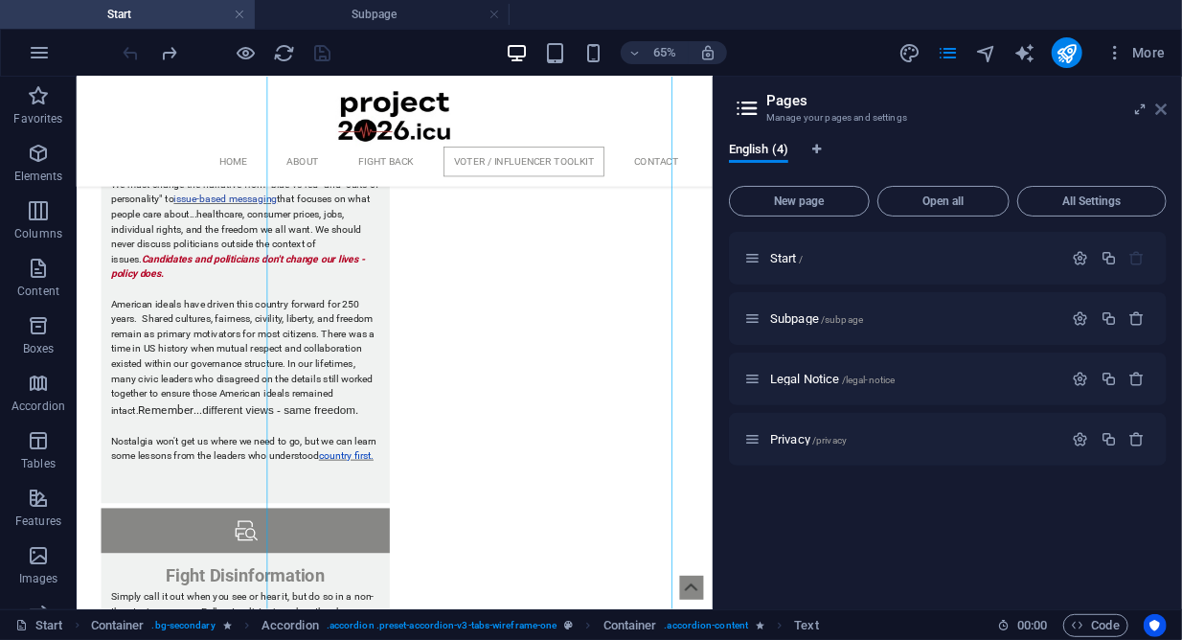
click at [1157, 109] on icon at bounding box center [1160, 109] width 11 height 15
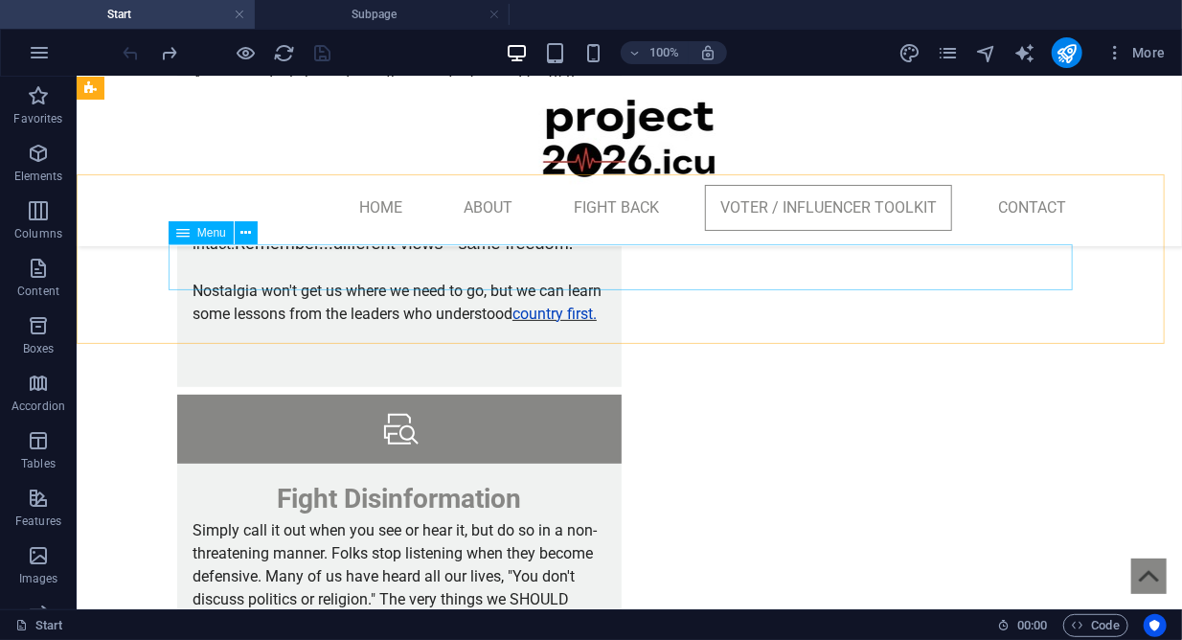
scroll to position [6574, 0]
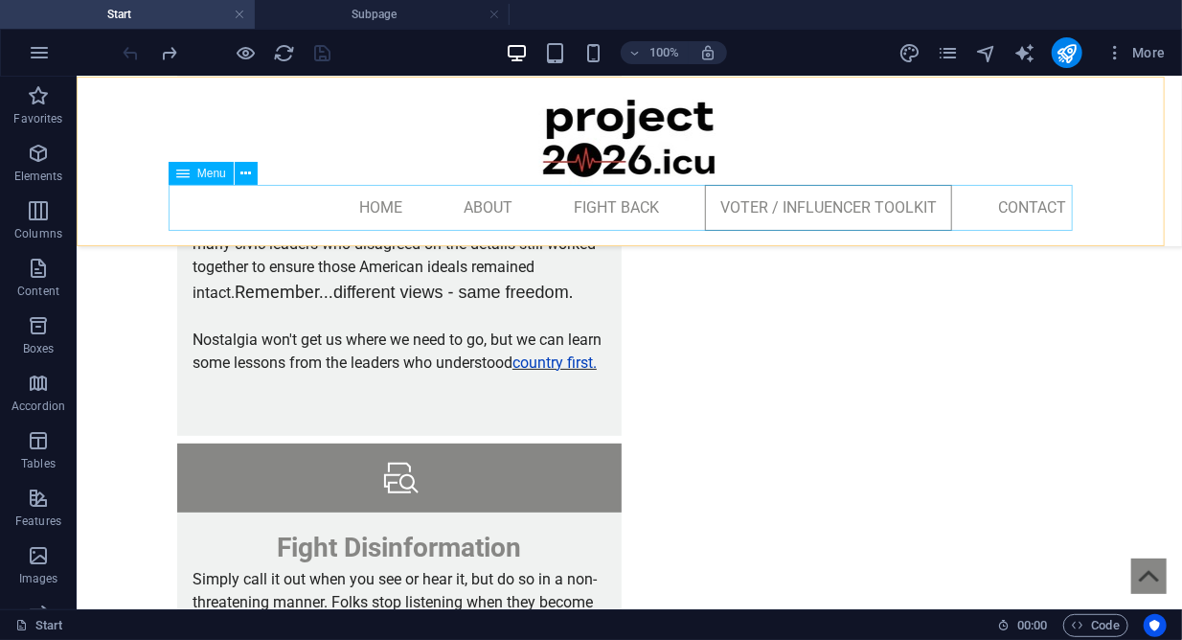
click at [1019, 207] on nav "Home About Fight Back Voter / Influencer Toolkit Contact" at bounding box center [628, 207] width 904 height 46
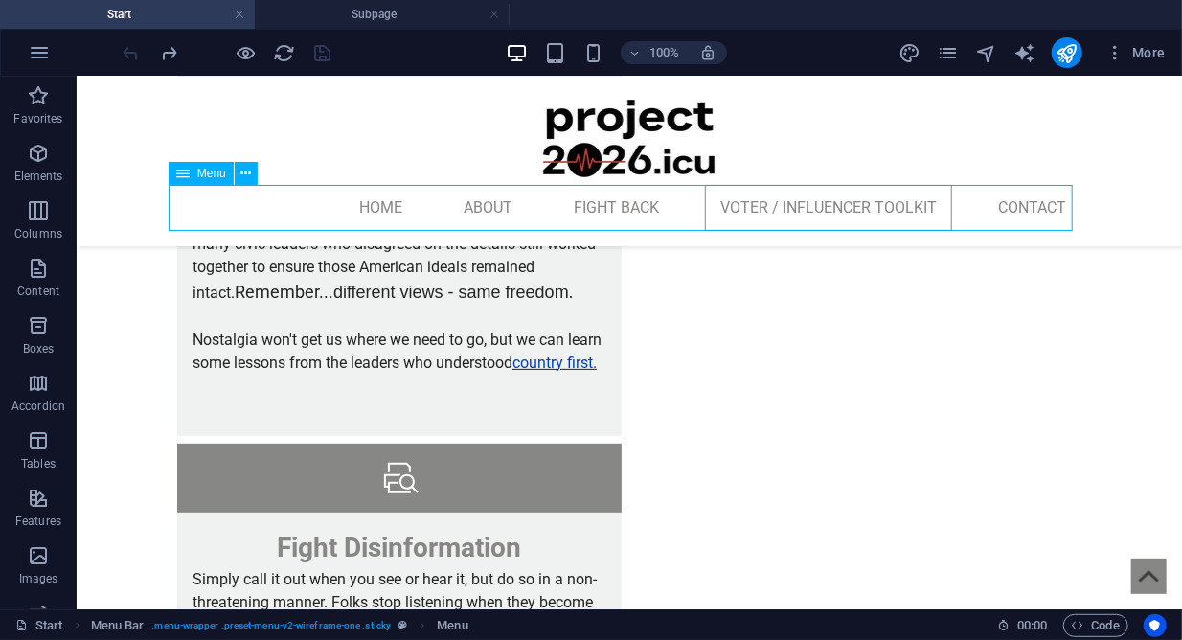
click at [1019, 207] on nav "Home About Fight Back Voter / Influencer Toolkit Contact" at bounding box center [628, 207] width 904 height 46
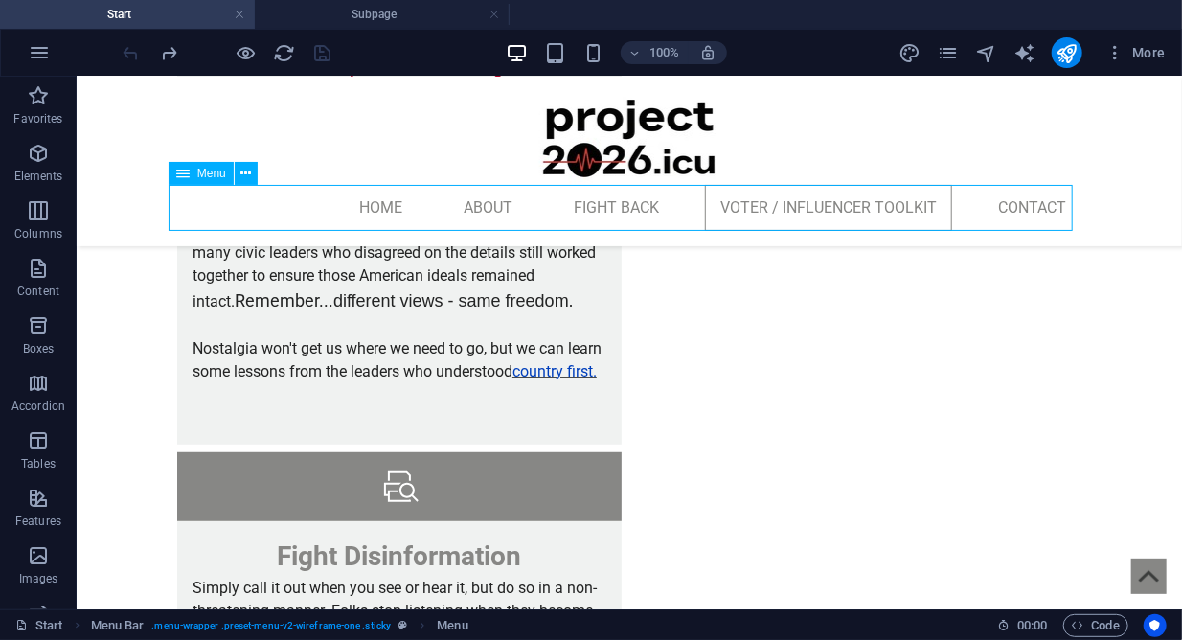
select select
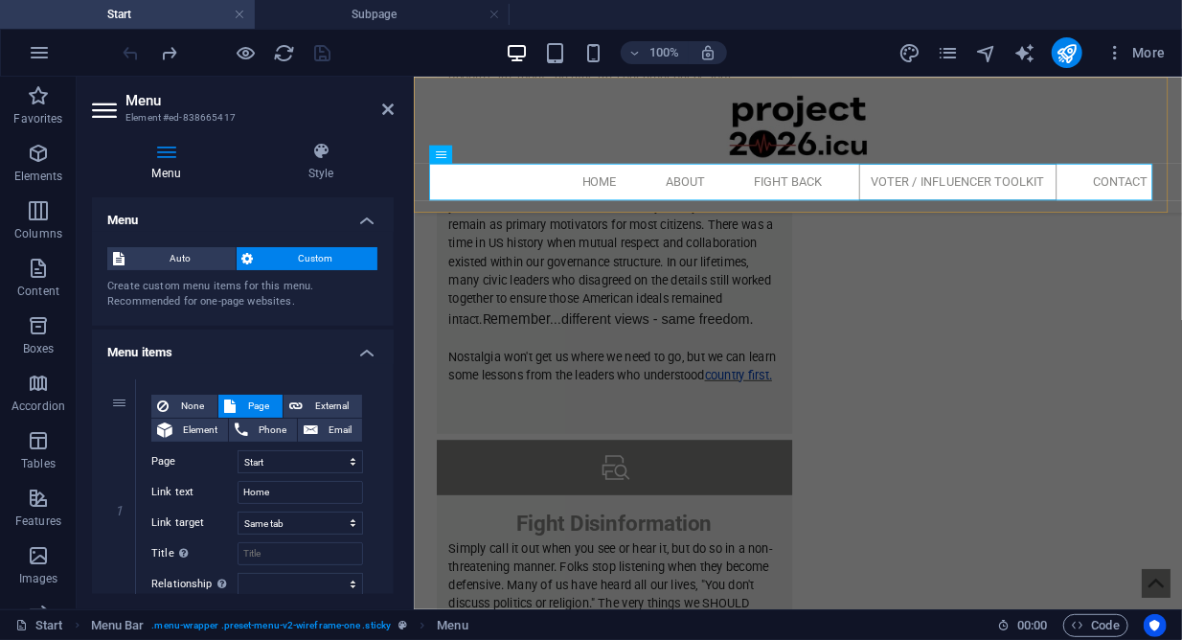
click at [1169, 238] on div "Home About Fight Back Voter / Influencer Toolkit Contact" at bounding box center [893, 160] width 960 height 169
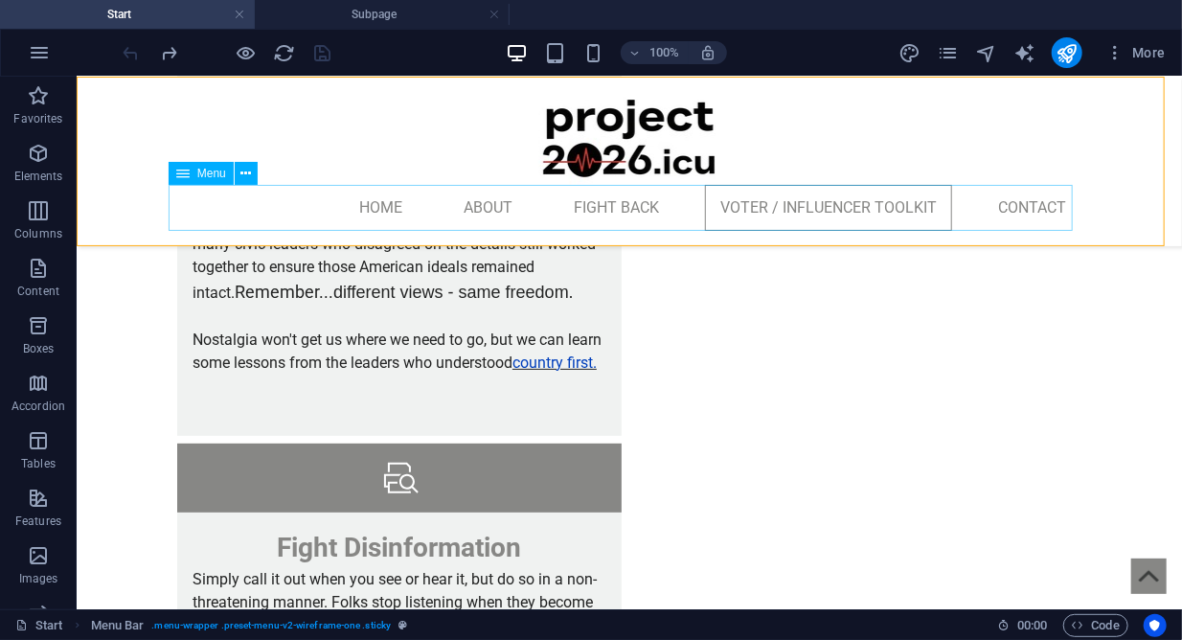
click at [1019, 207] on nav "Home About Fight Back Voter / Influencer Toolkit Contact" at bounding box center [628, 207] width 904 height 46
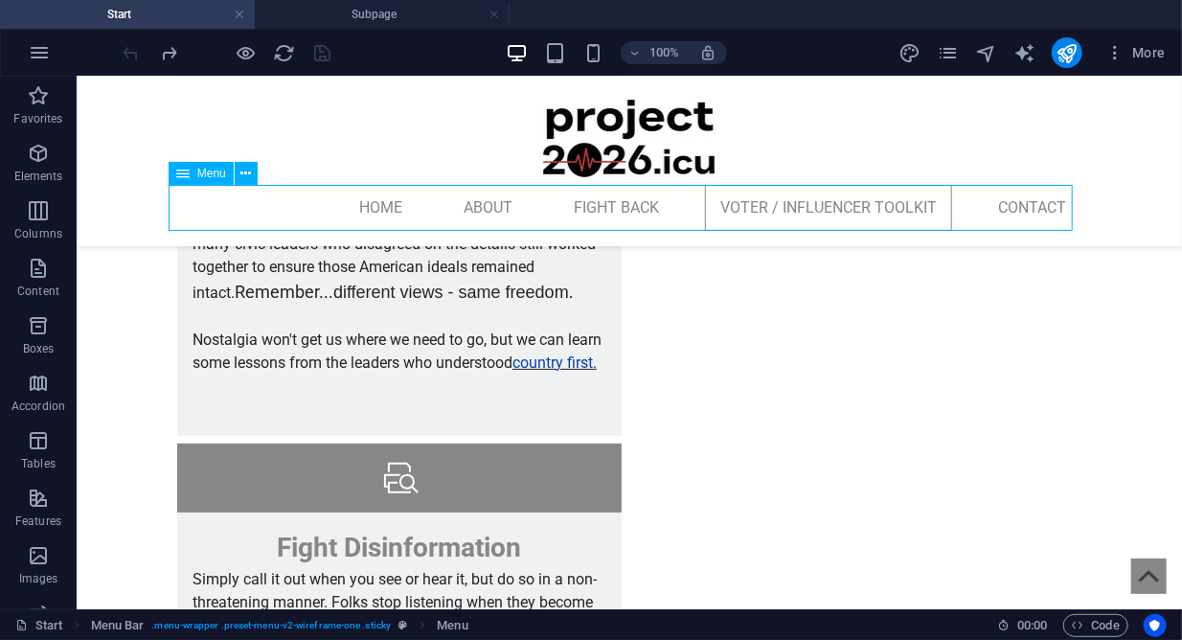
click at [1019, 207] on nav "Home About Fight Back Voter / Influencer Toolkit Contact" at bounding box center [628, 207] width 904 height 46
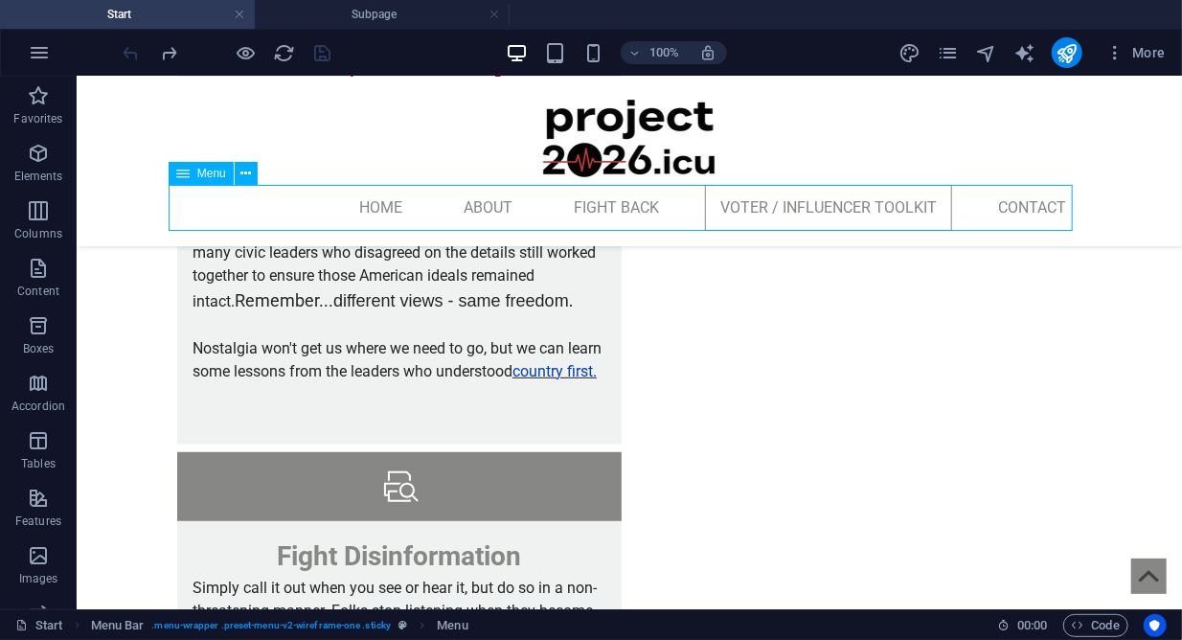
select select
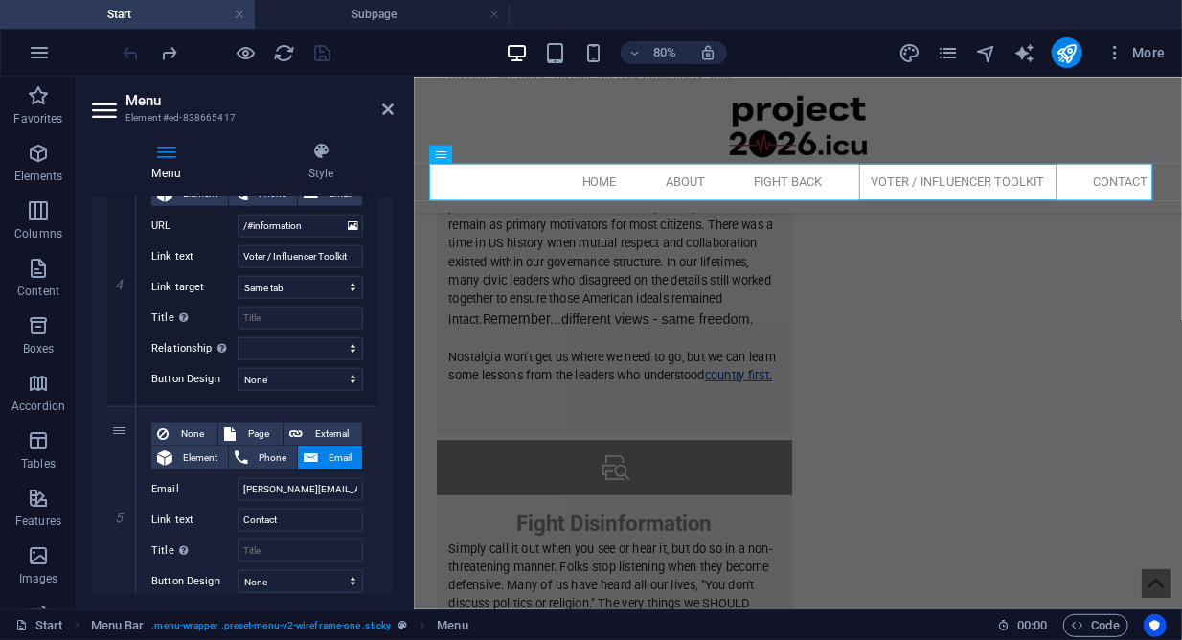
scroll to position [1107, 0]
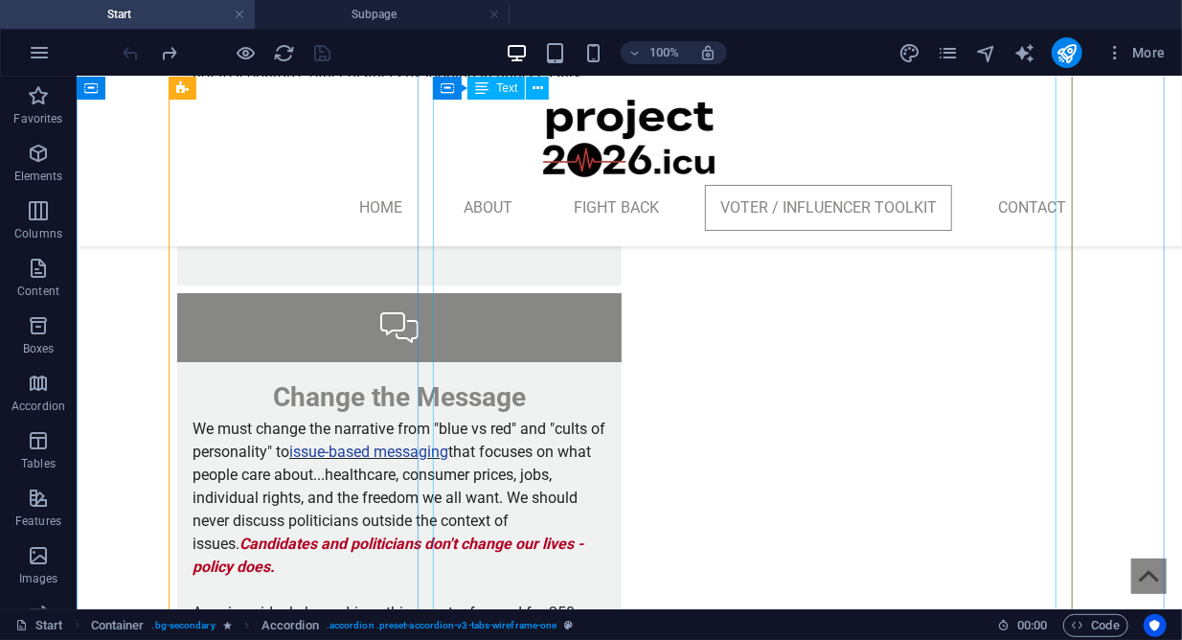
scroll to position [6085, 0]
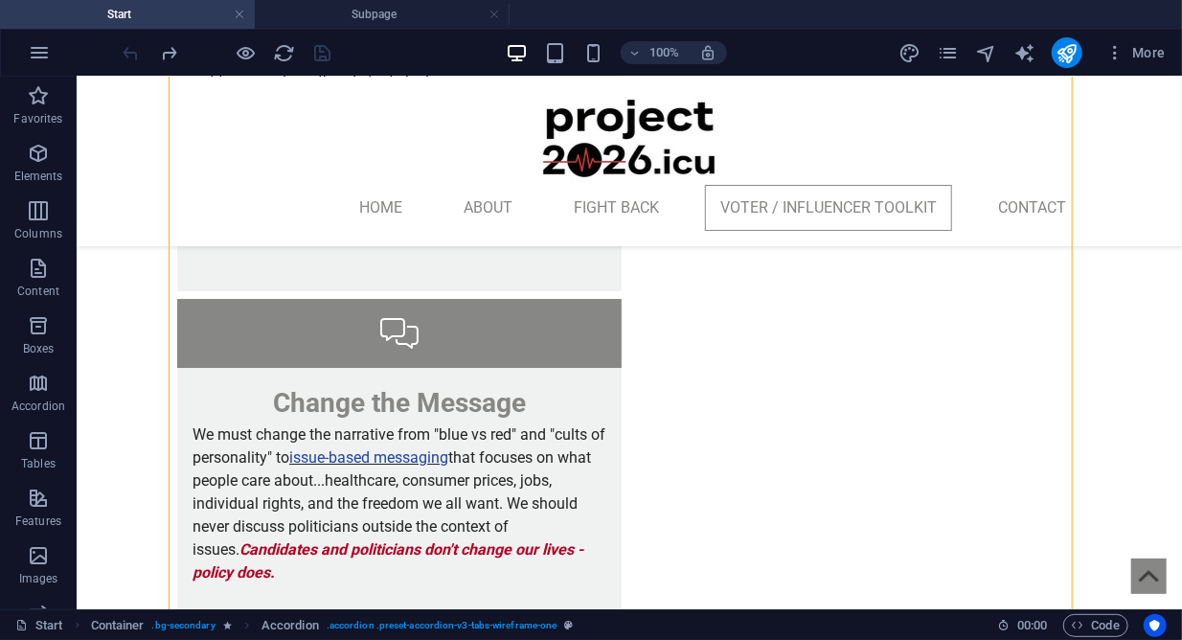
click at [316, 51] on div at bounding box center [227, 52] width 215 height 31
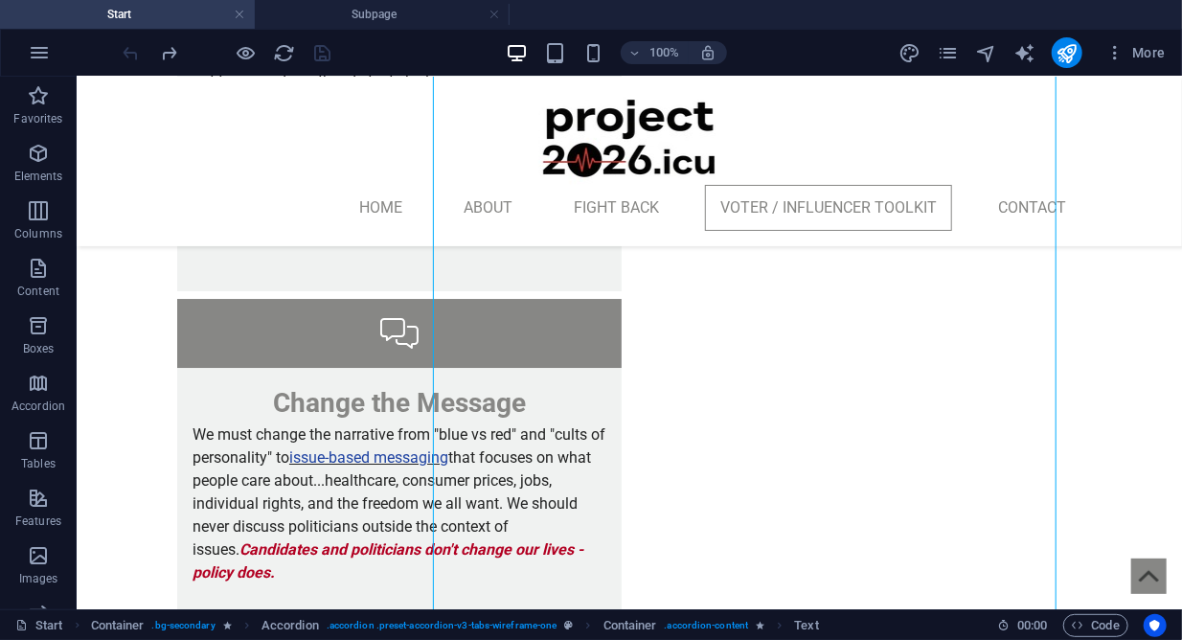
click at [321, 45] on div at bounding box center [227, 52] width 215 height 31
click at [47, 57] on icon "button" at bounding box center [39, 52] width 23 height 23
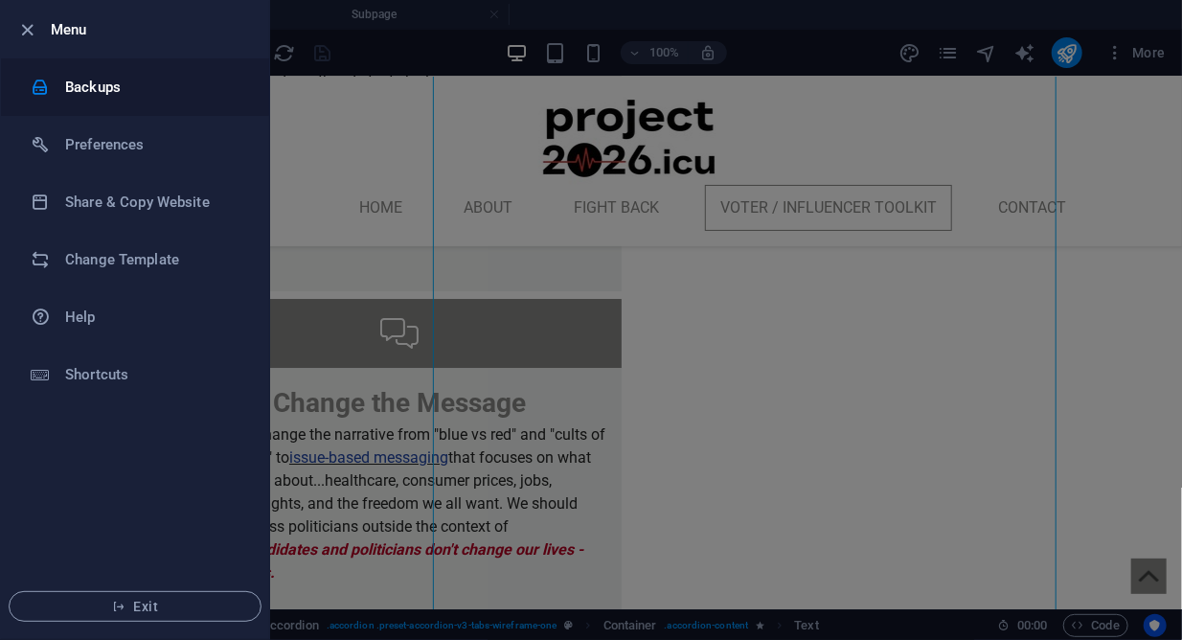
click at [69, 80] on h6 "Backups" at bounding box center [153, 87] width 177 height 23
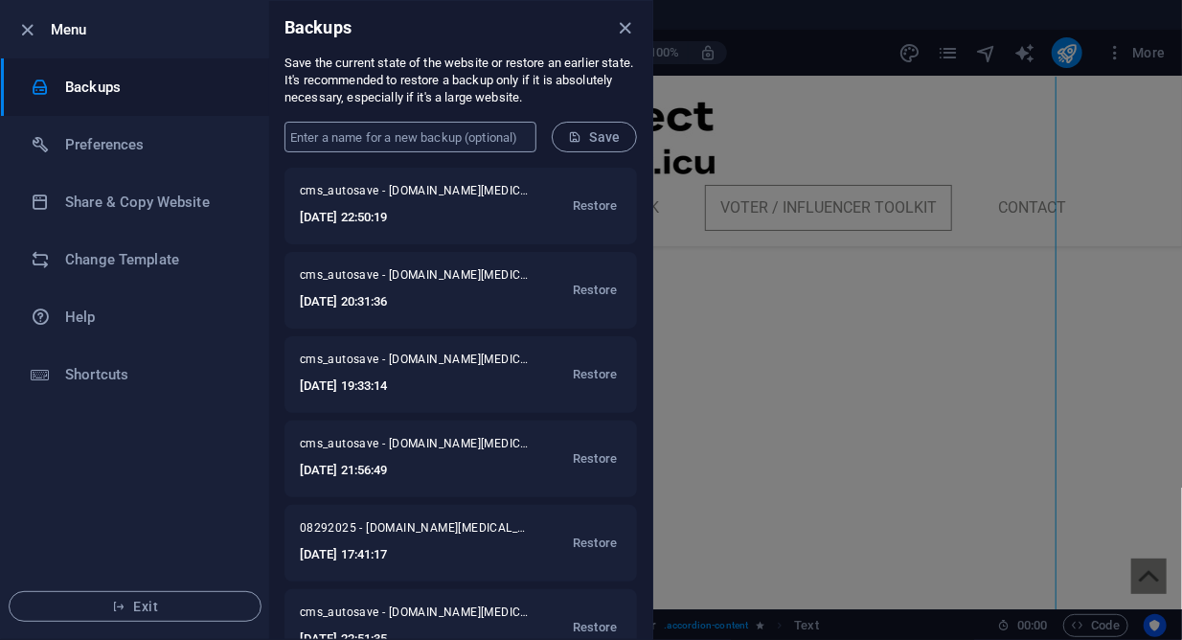
click at [506, 140] on input "text" at bounding box center [410, 137] width 252 height 31
click at [616, 137] on span "Save" at bounding box center [594, 136] width 53 height 15
click at [1066, 52] on div at bounding box center [591, 320] width 1182 height 640
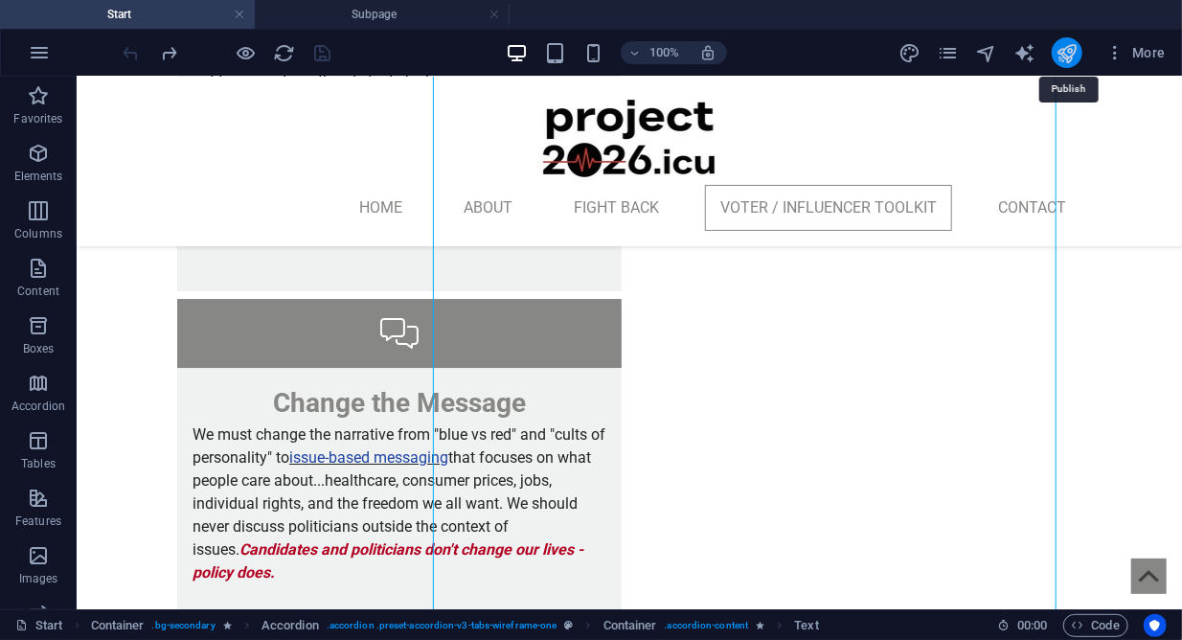
click at [1063, 55] on icon "publish" at bounding box center [1066, 53] width 22 height 22
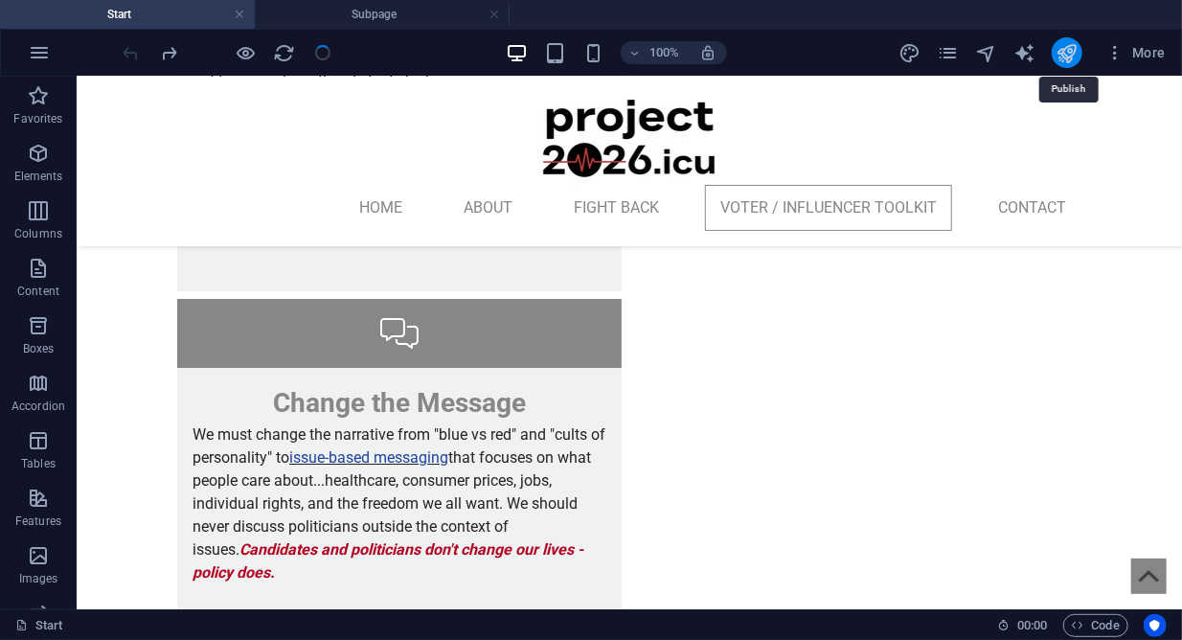
click at [1072, 52] on icon "publish" at bounding box center [1066, 53] width 22 height 22
